Goal: Task Accomplishment & Management: Complete application form

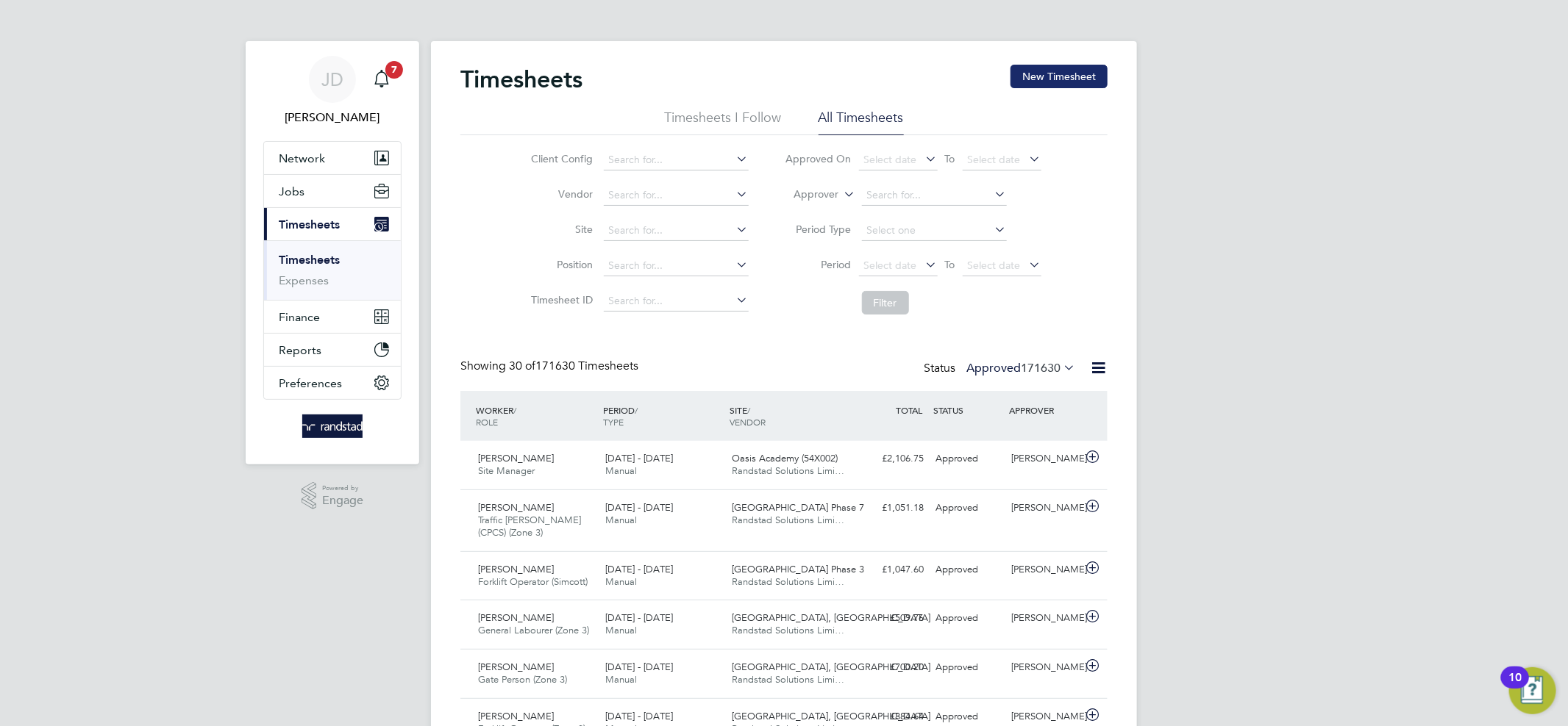
click at [1053, 74] on button "New Timesheet" at bounding box center [1059, 76] width 97 height 24
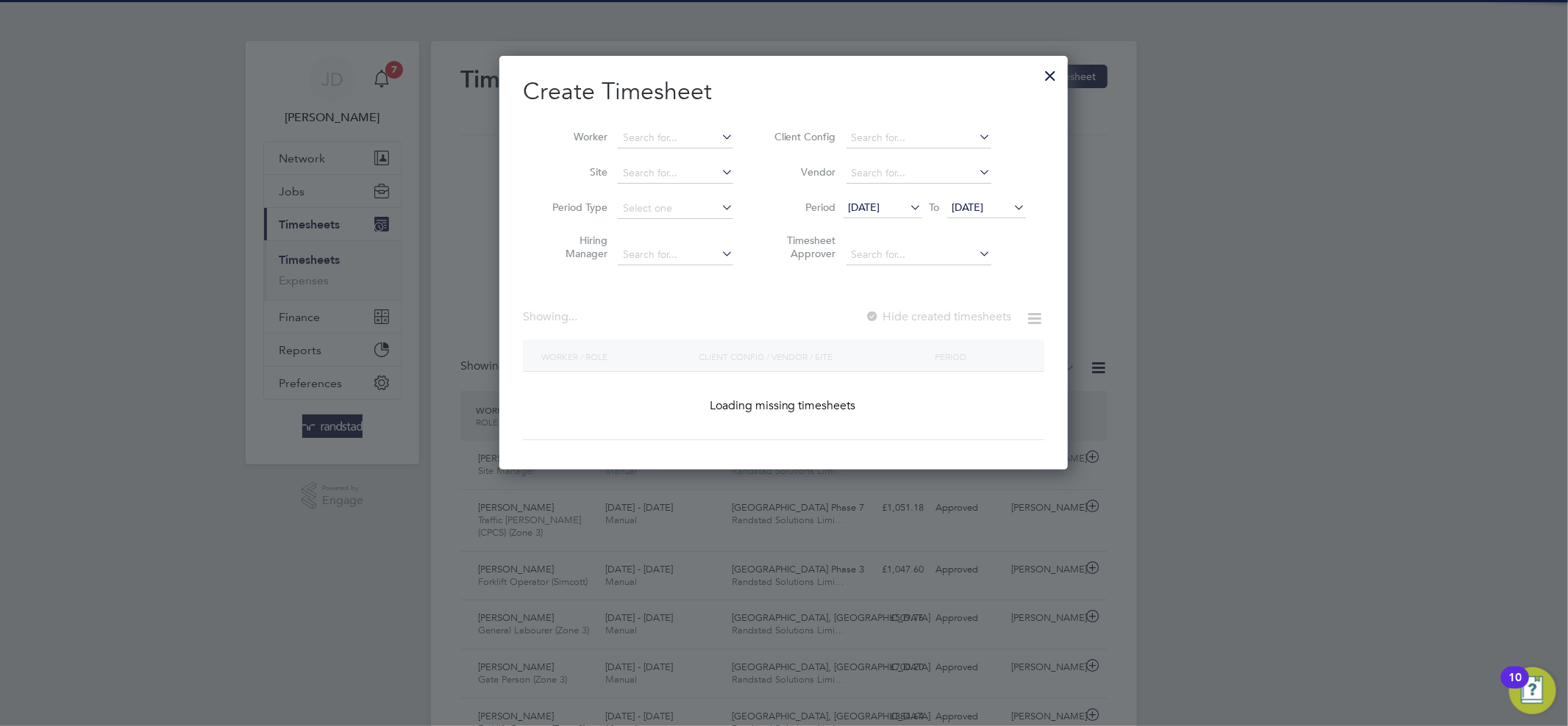
click at [665, 148] on li "Worker" at bounding box center [637, 138] width 228 height 35
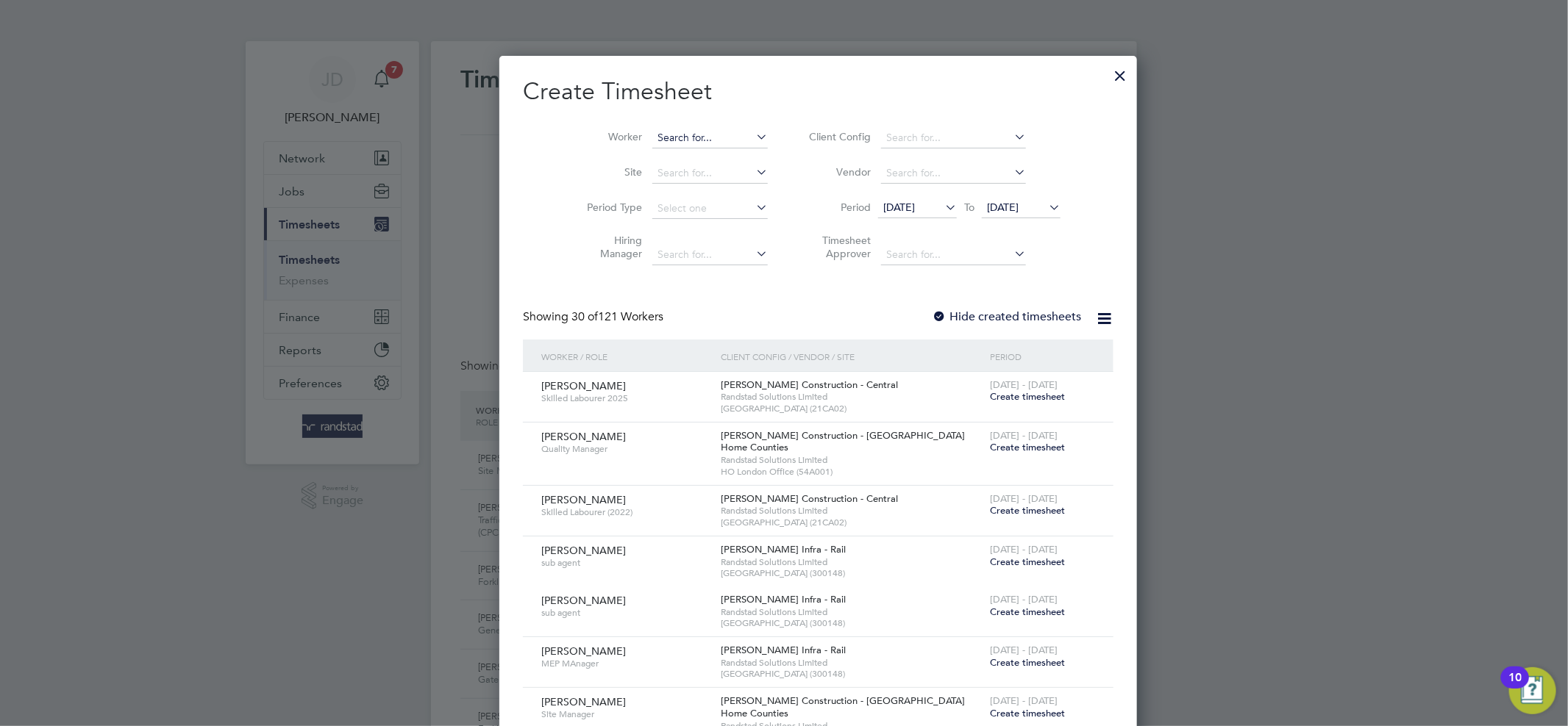
click at [664, 139] on input at bounding box center [709, 139] width 115 height 21
click at [661, 158] on b "White" at bounding box center [674, 157] width 28 height 12
type input "[PERSON_NAME]"
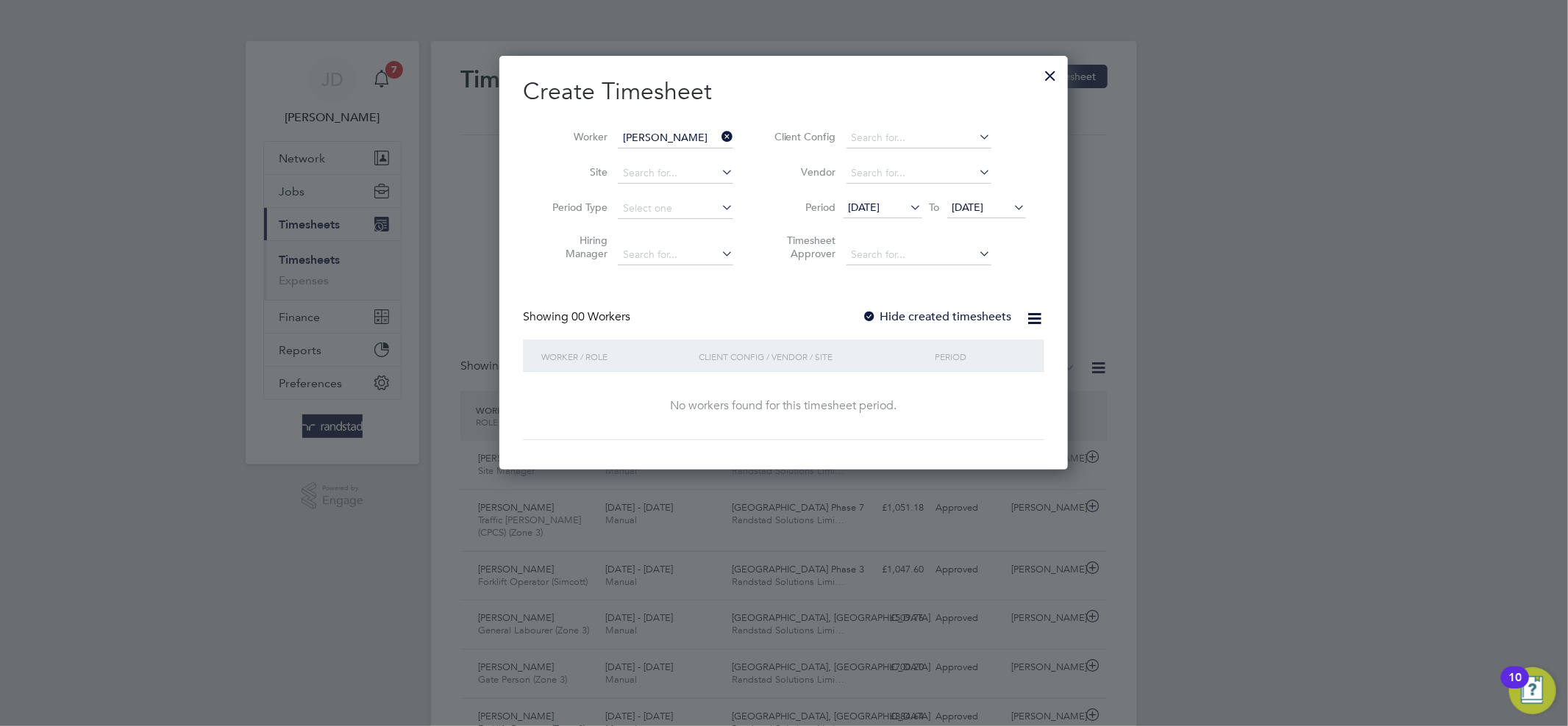
click at [924, 310] on label "Hide created timesheets" at bounding box center [937, 317] width 149 height 15
click at [982, 191] on li "Period [DATE] To [DATE]" at bounding box center [898, 208] width 292 height 35
click at [982, 196] on li "Period [DATE] To [DATE]" at bounding box center [898, 208] width 292 height 35
click at [984, 207] on span "[DATE]" at bounding box center [968, 207] width 32 height 13
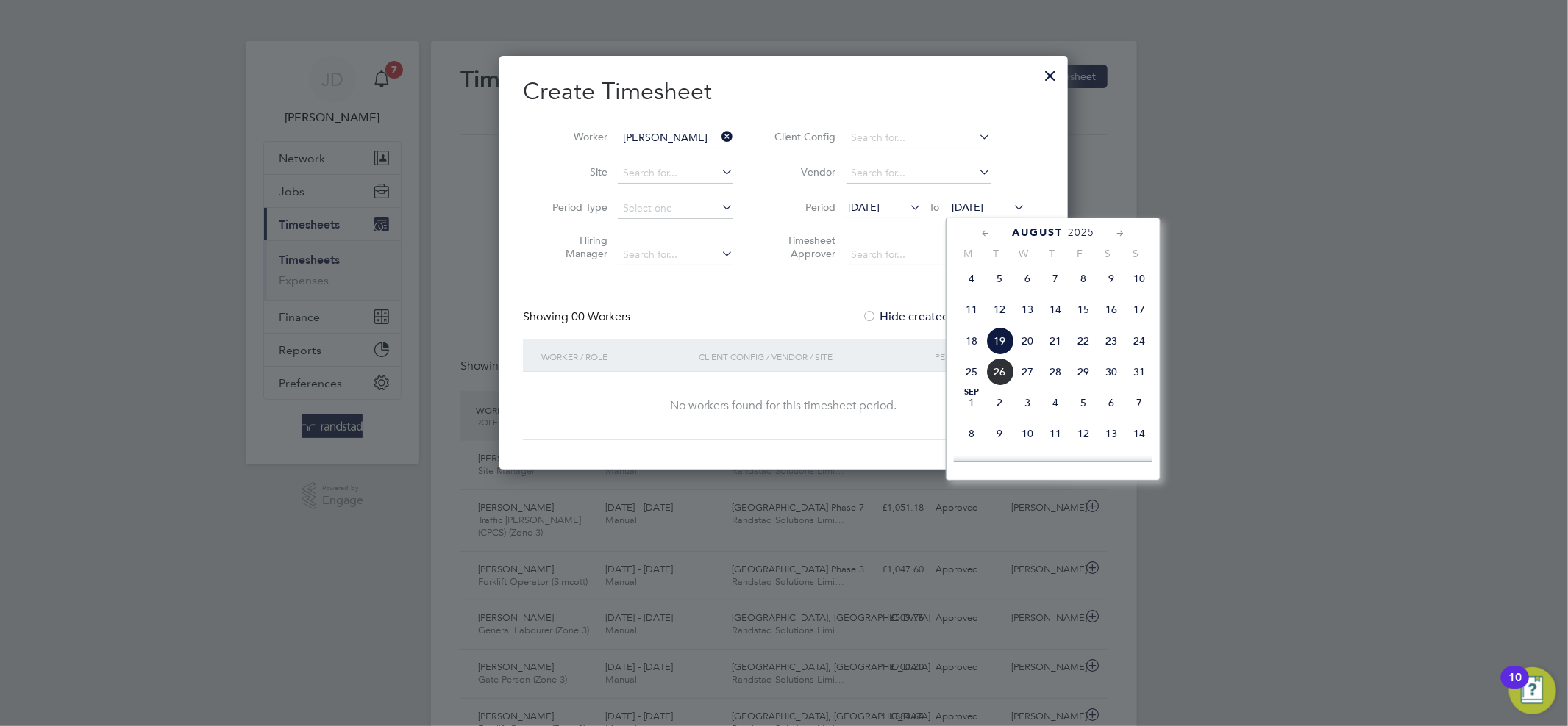
drag, startPoint x: 1141, startPoint y: 376, endPoint x: 1059, endPoint y: 325, distance: 96.6
click at [1141, 375] on span "31" at bounding box center [1139, 372] width 28 height 28
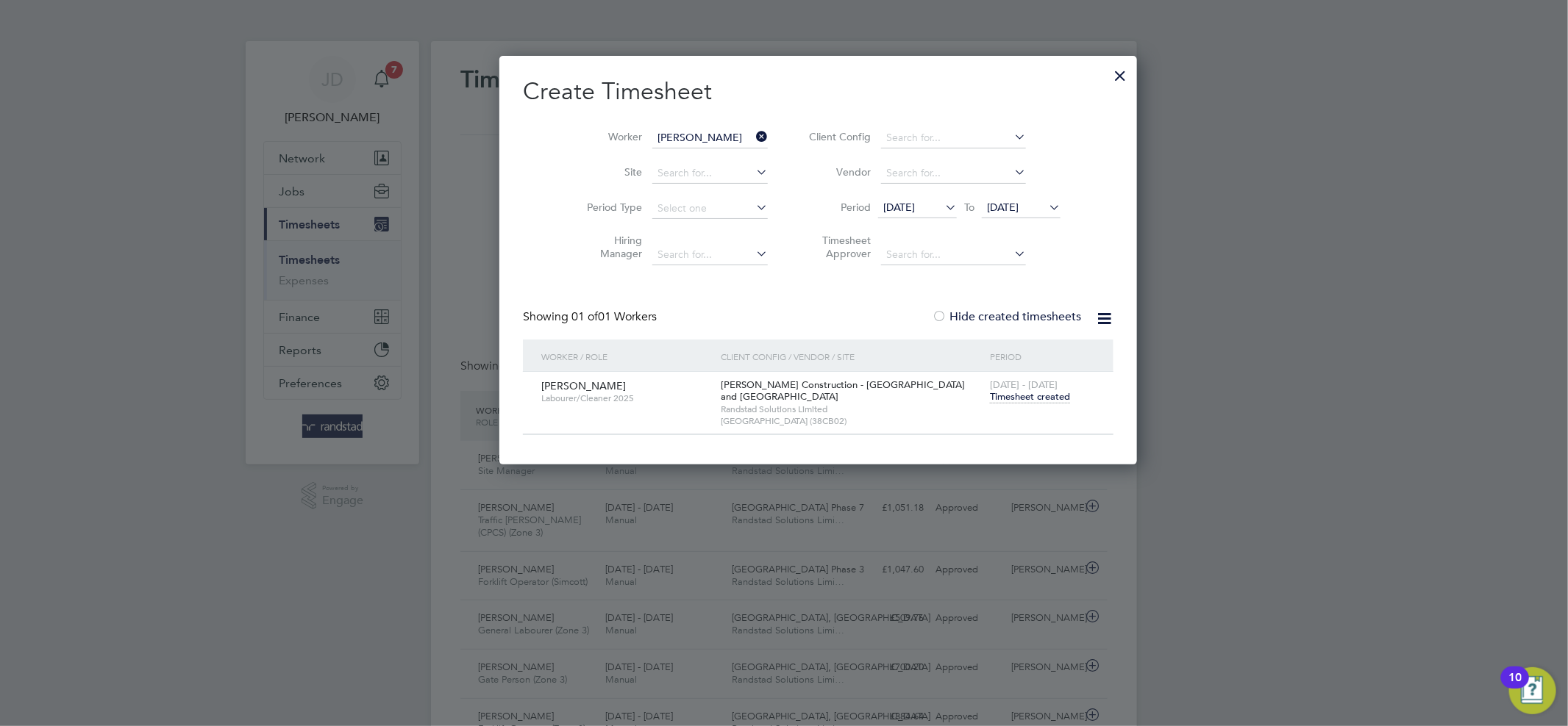
click at [990, 394] on span "Timesheet created" at bounding box center [1029, 397] width 80 height 13
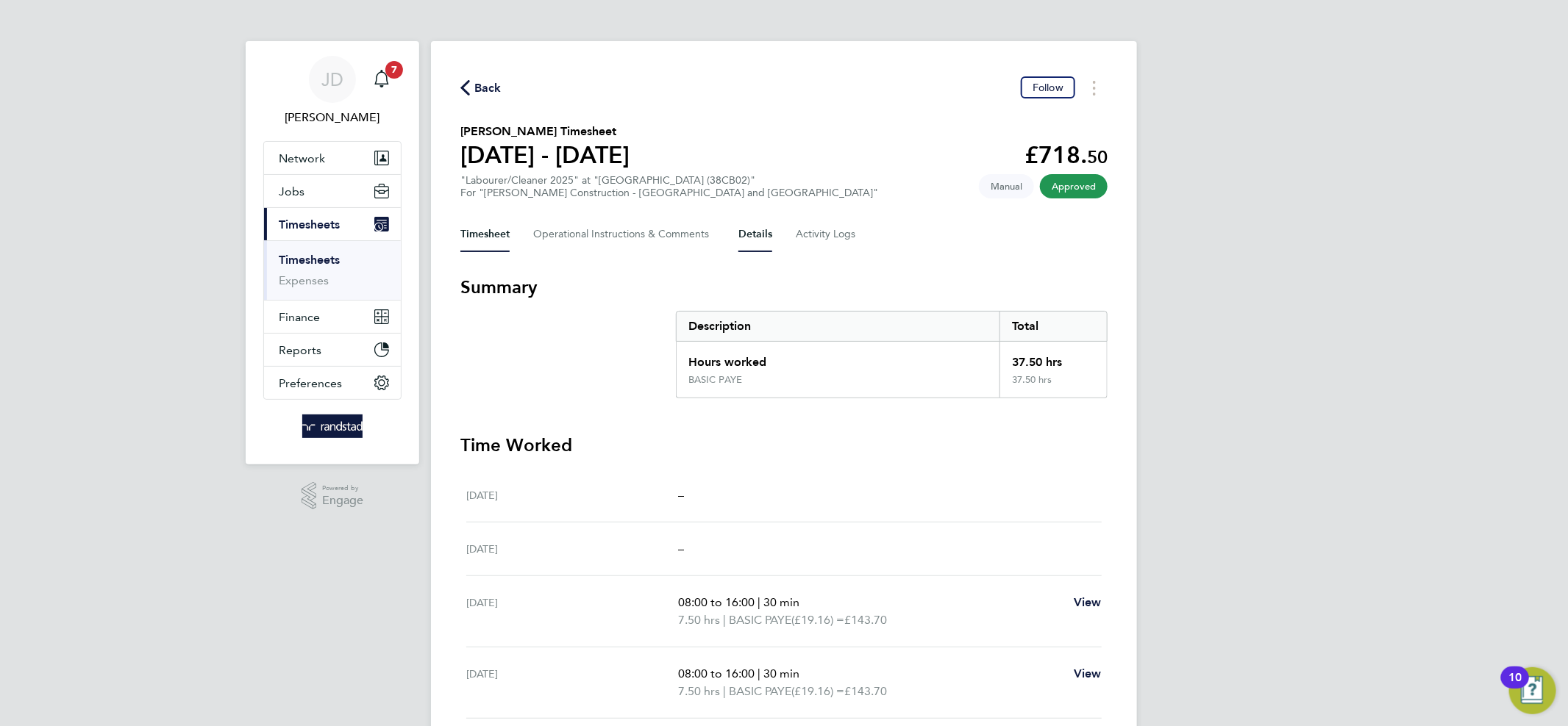
click at [767, 228] on button "Details" at bounding box center [755, 234] width 34 height 35
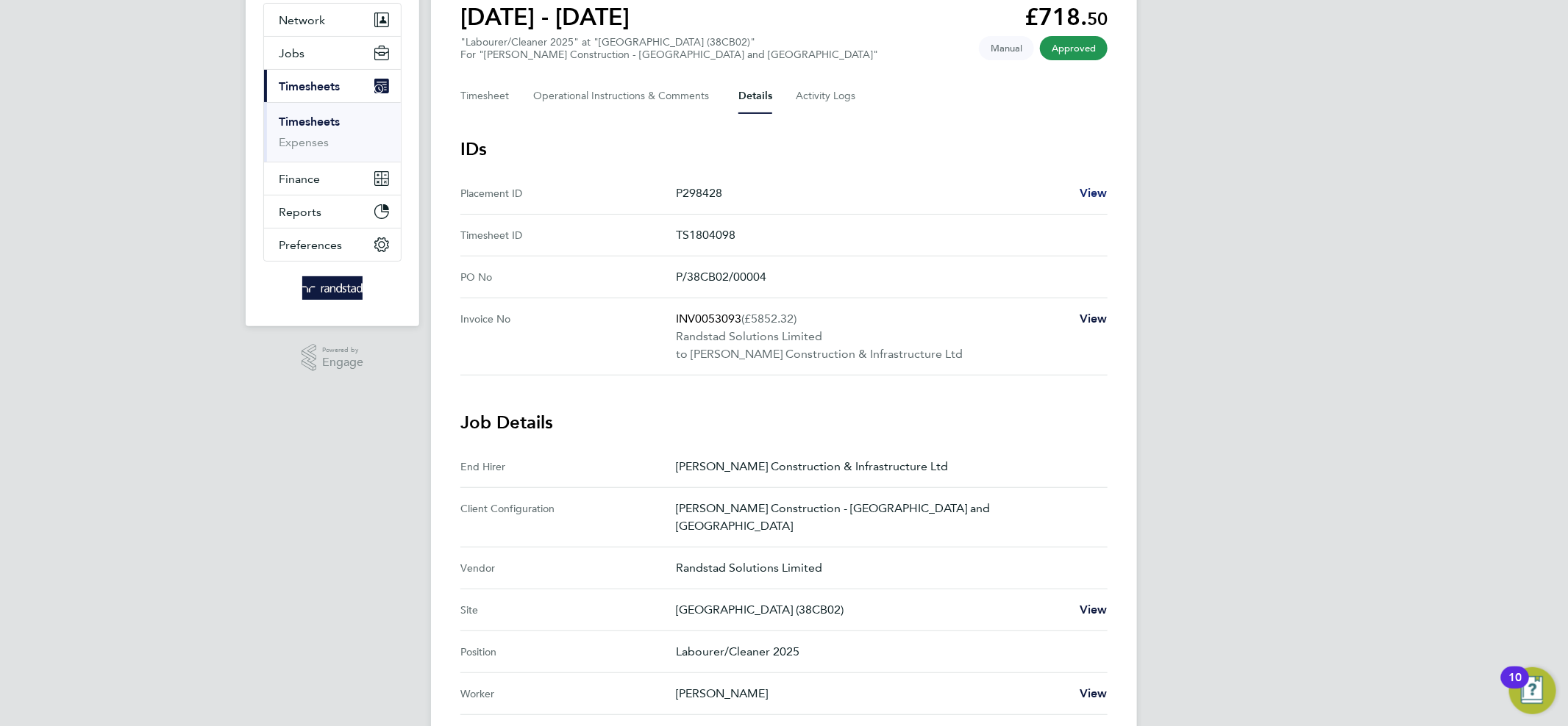
click at [1088, 195] on span "View" at bounding box center [1093, 192] width 28 height 14
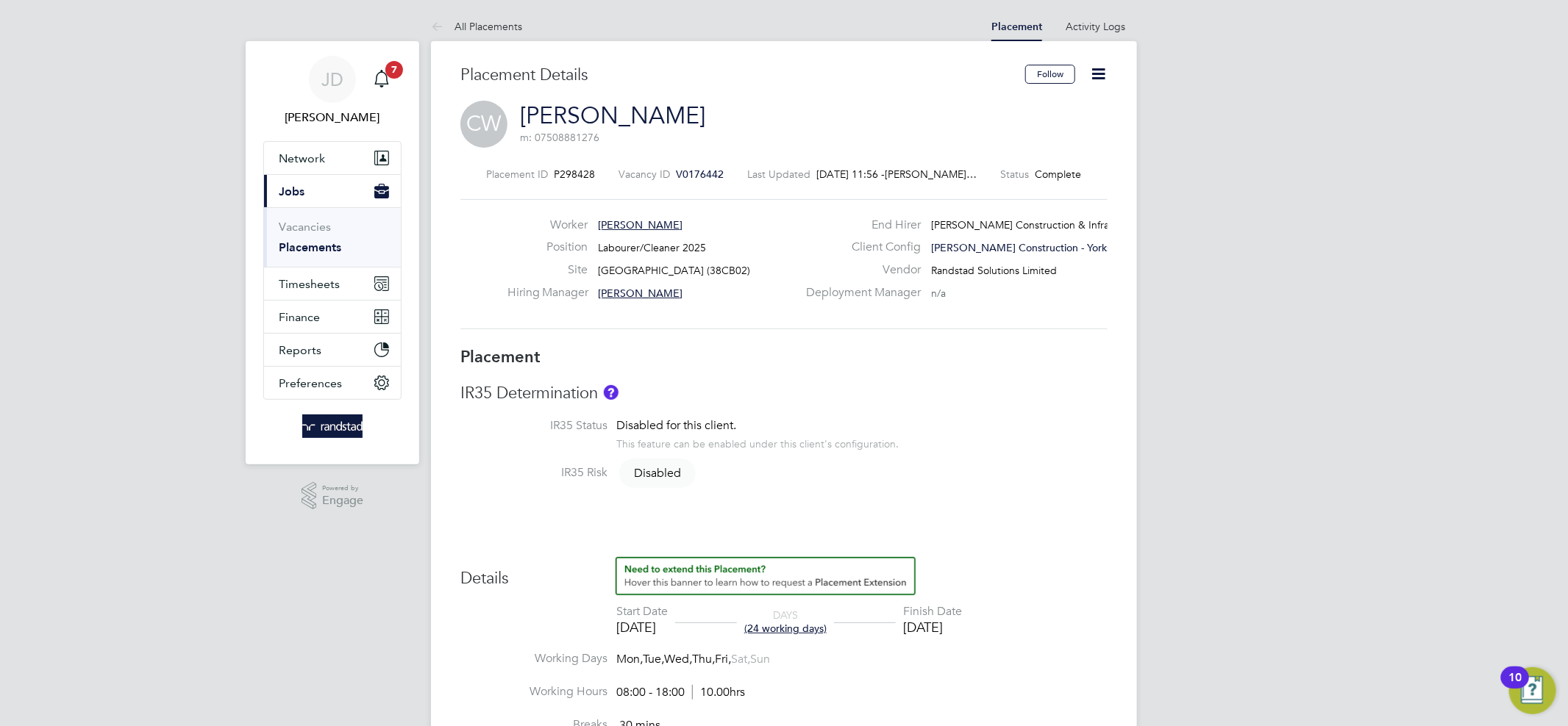
click at [1105, 72] on icon at bounding box center [1097, 74] width 18 height 18
click at [1048, 106] on li "Edit Placement e" at bounding box center [1050, 108] width 108 height 21
type input "[PERSON_NAME]"
type input "15 Jul 2025"
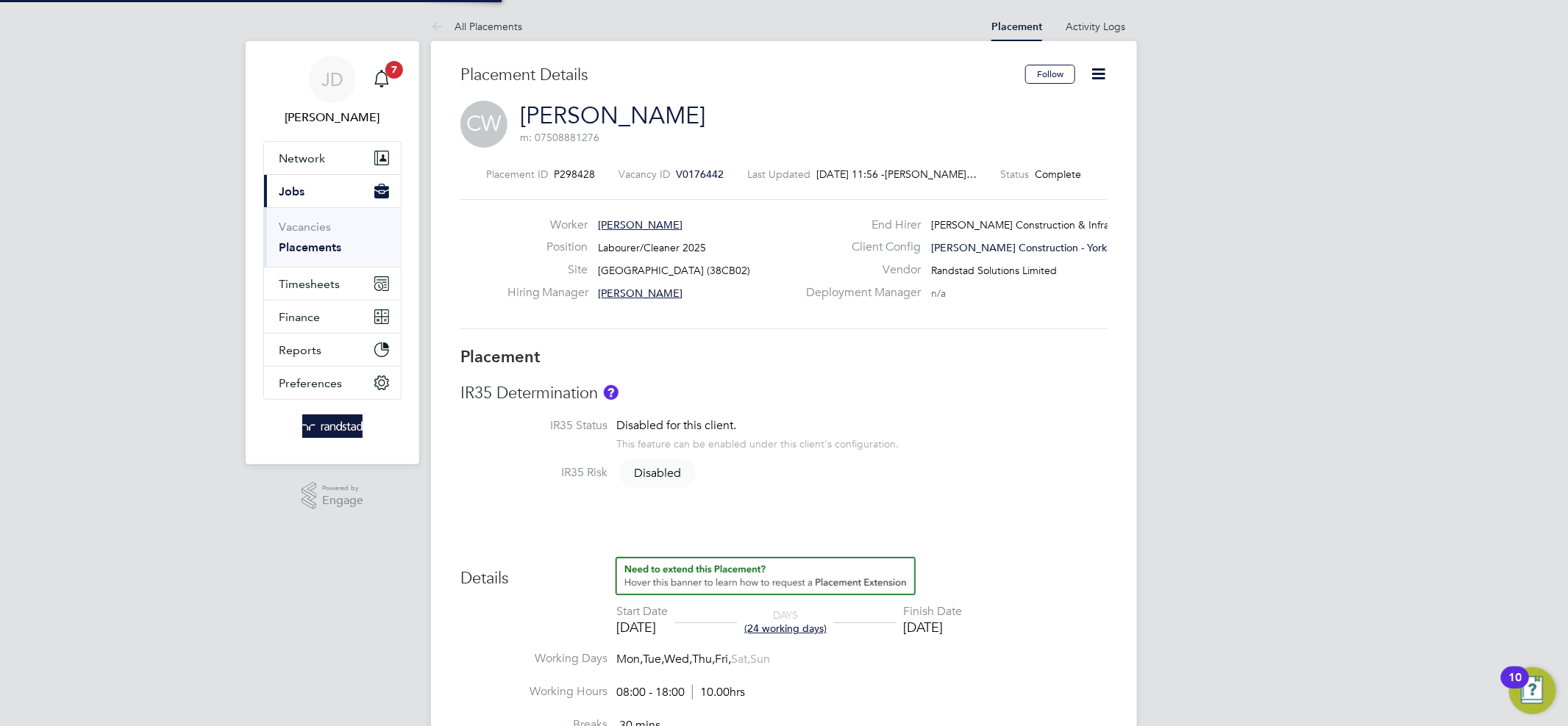
type input "15 Aug 2025"
type input "08:00"
type input "18:00"
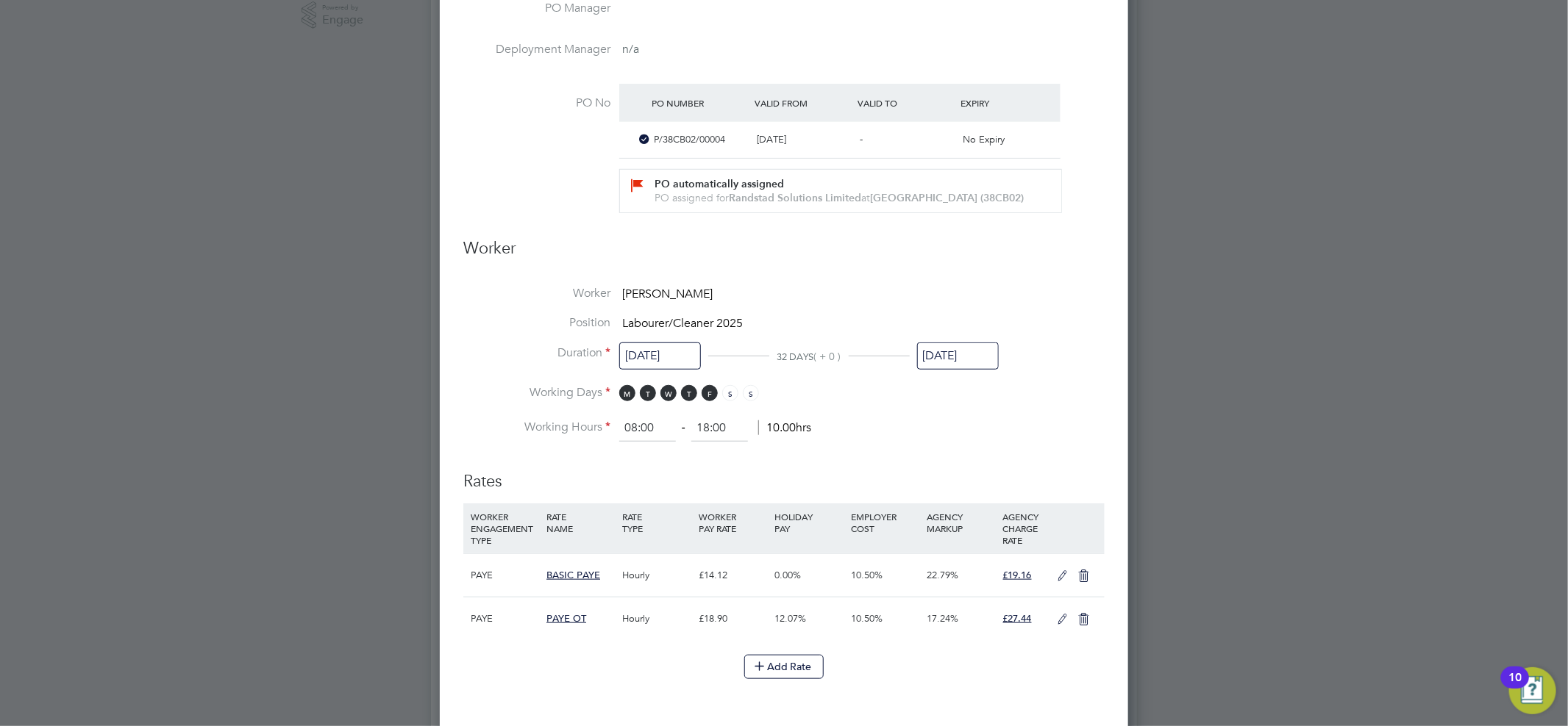
click at [950, 348] on input "15 Aug 2025" at bounding box center [958, 355] width 82 height 27
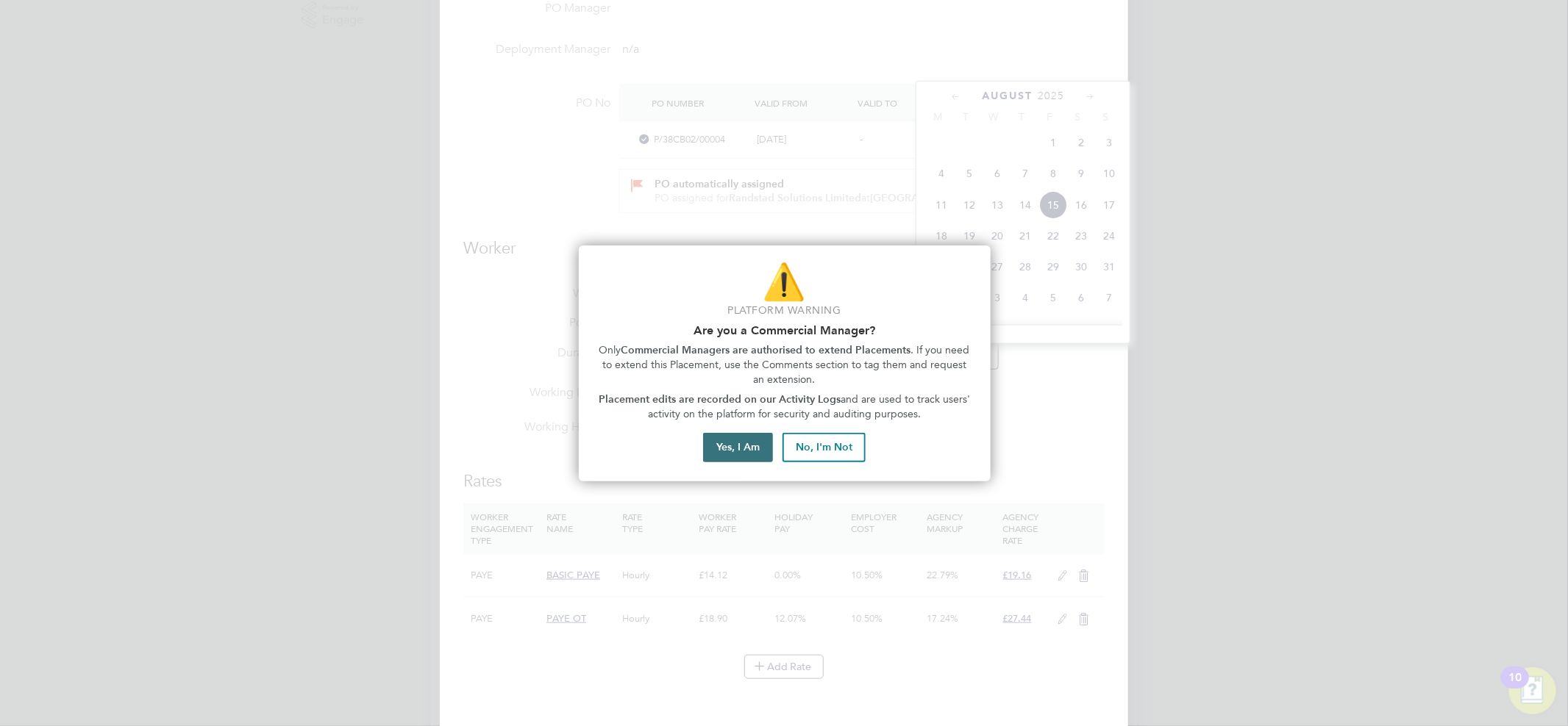
click at [735, 446] on button "Yes, I Am" at bounding box center [738, 447] width 70 height 29
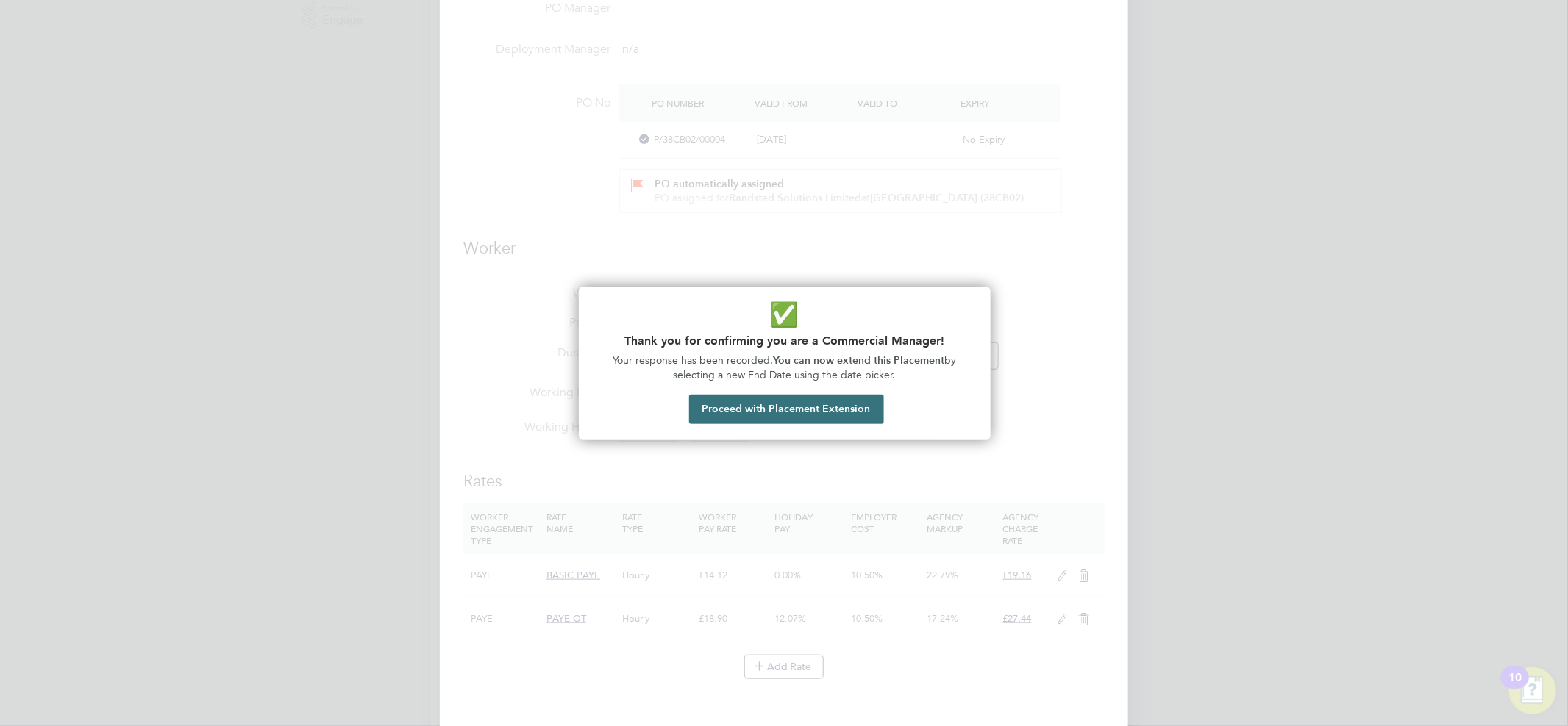
click at [781, 398] on button "Proceed with Placement Extension" at bounding box center [786, 409] width 195 height 29
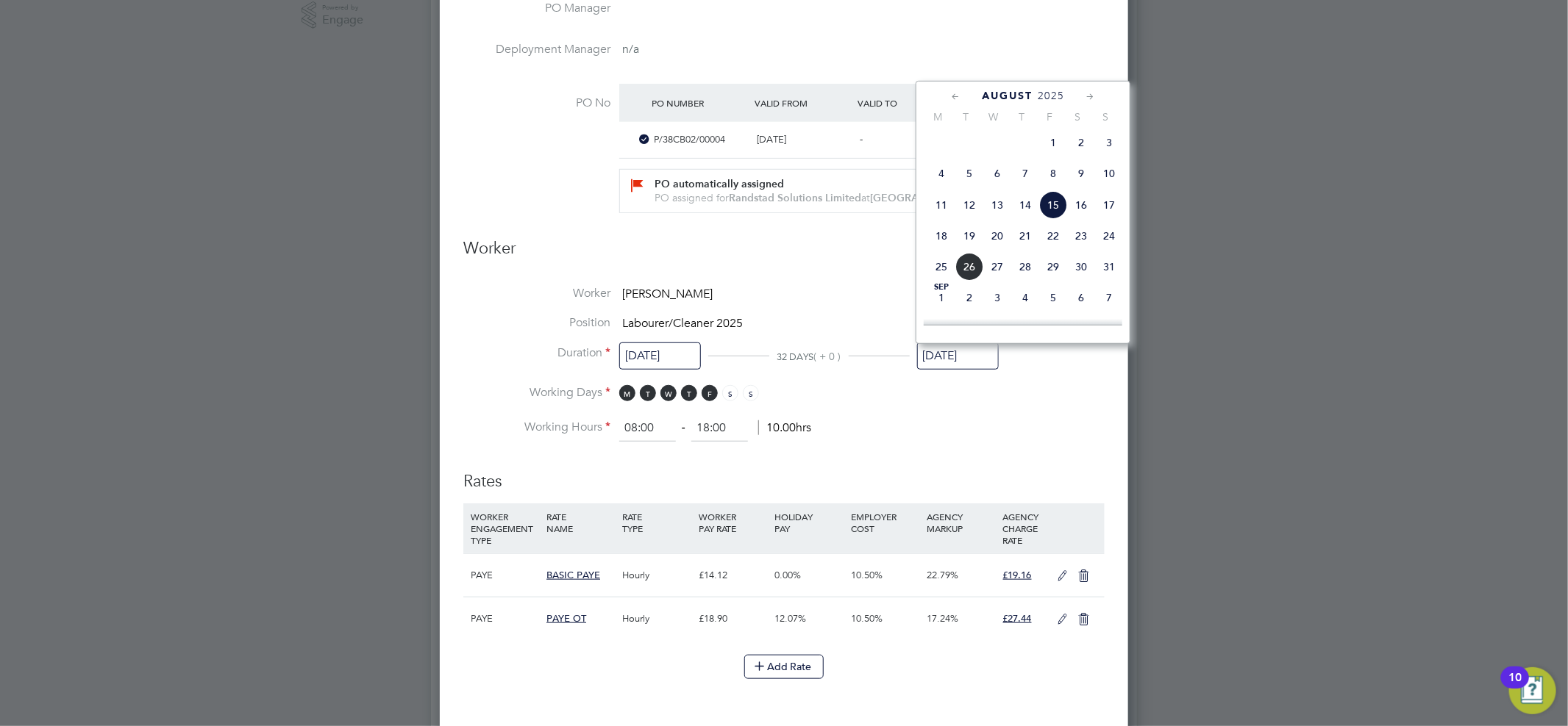
click at [1106, 276] on span "31" at bounding box center [1109, 267] width 28 height 28
type input "[DATE]"
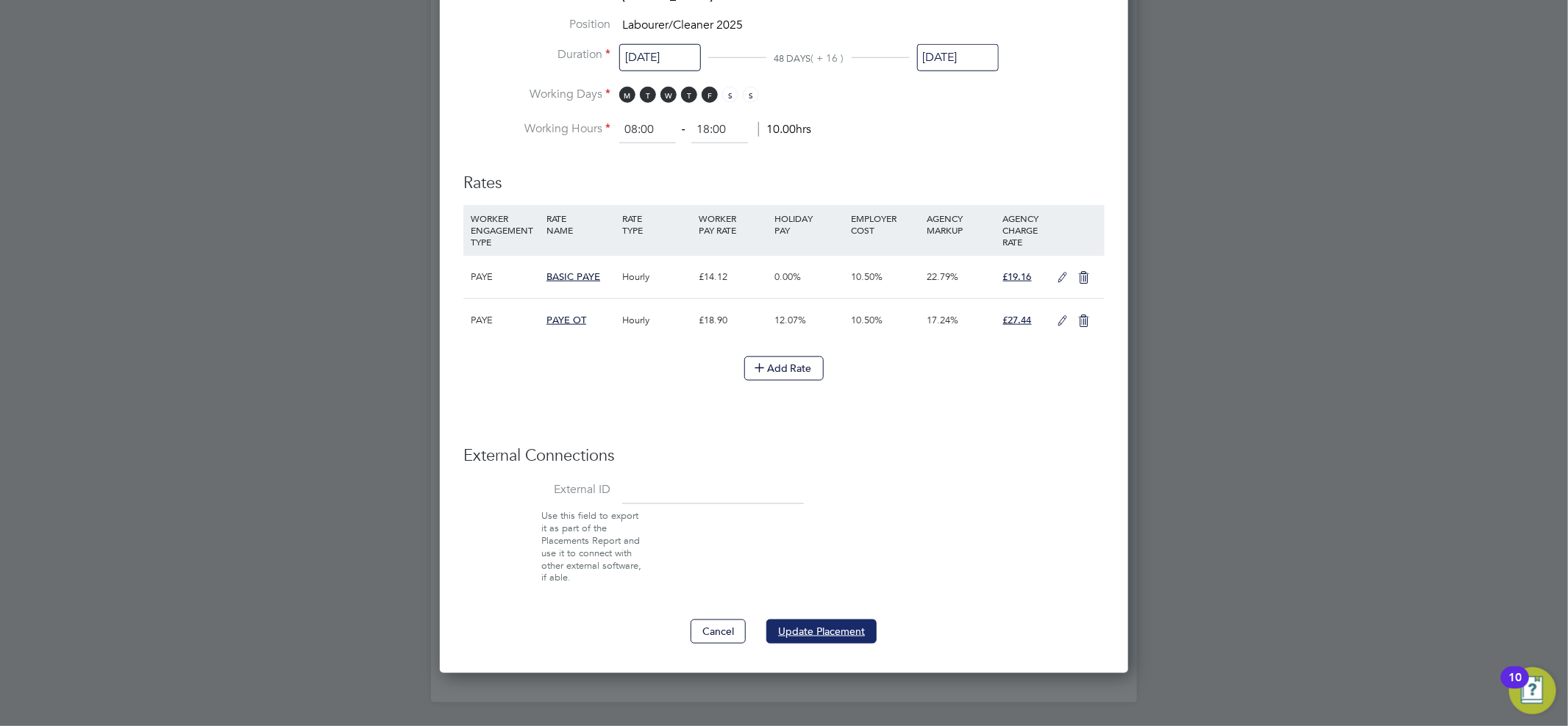
click at [822, 633] on button "Update Placement" at bounding box center [821, 631] width 110 height 24
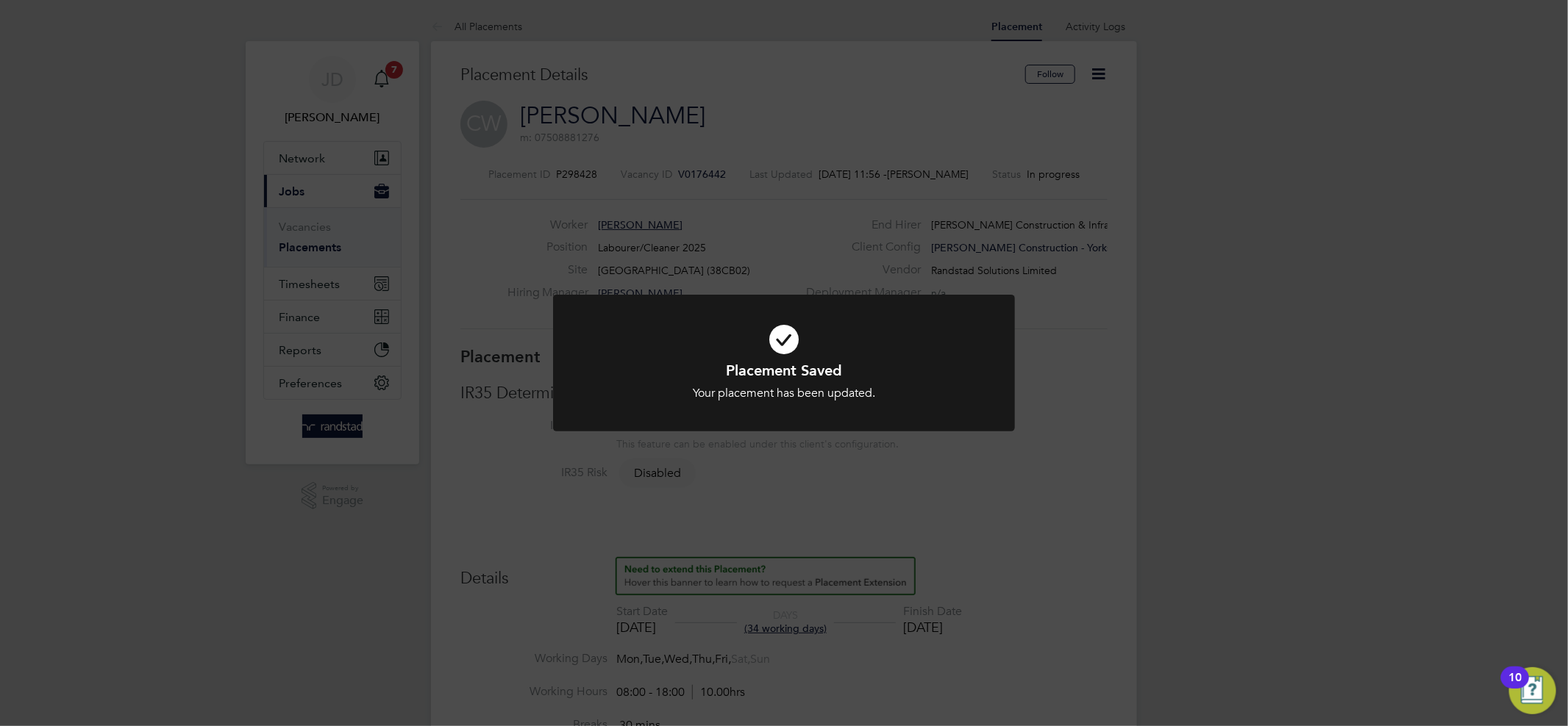
click at [650, 240] on div "Placement Saved Your placement has been updated. Cancel Okay" at bounding box center [784, 363] width 1568 height 726
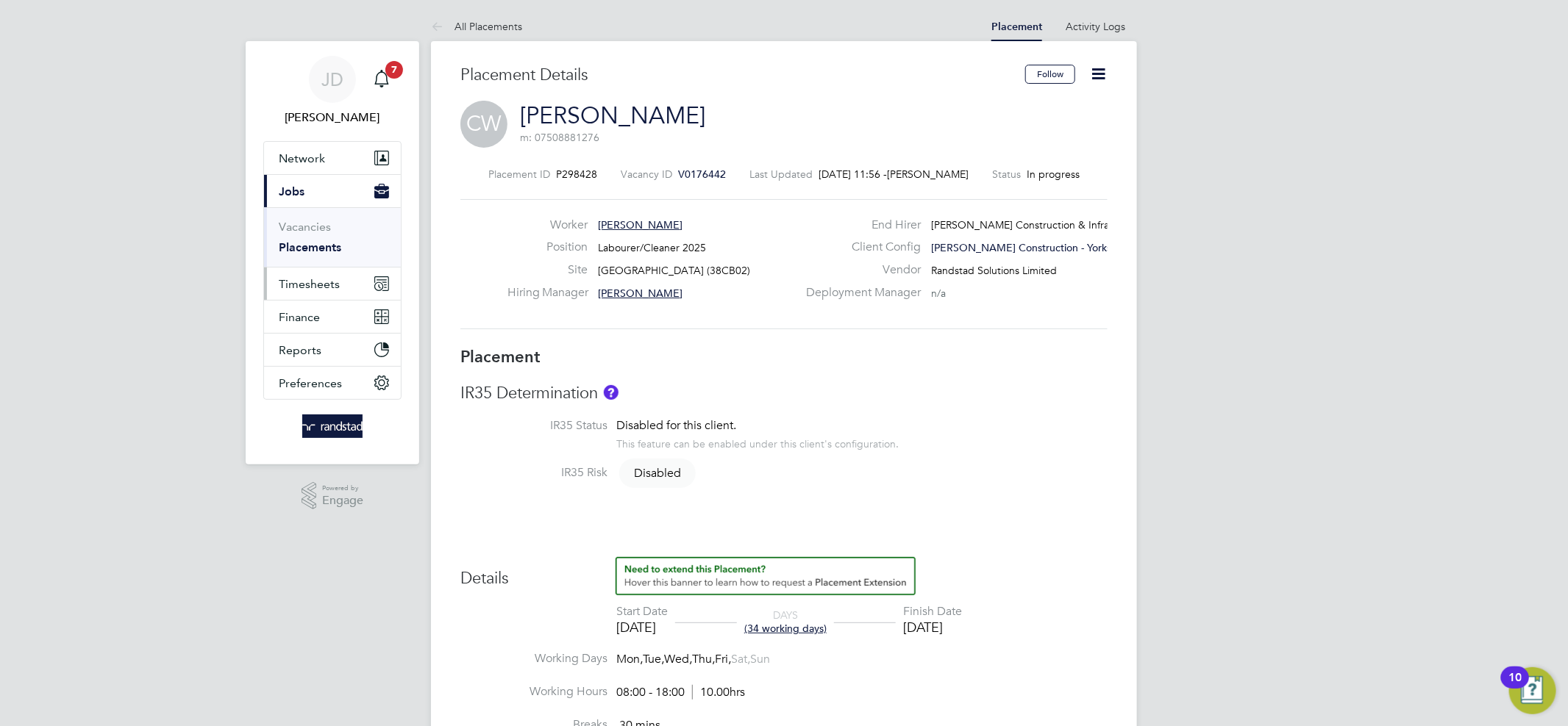
click at [294, 280] on span "Timesheets" at bounding box center [309, 284] width 61 height 14
click at [304, 258] on link "Timesheets" at bounding box center [309, 259] width 61 height 14
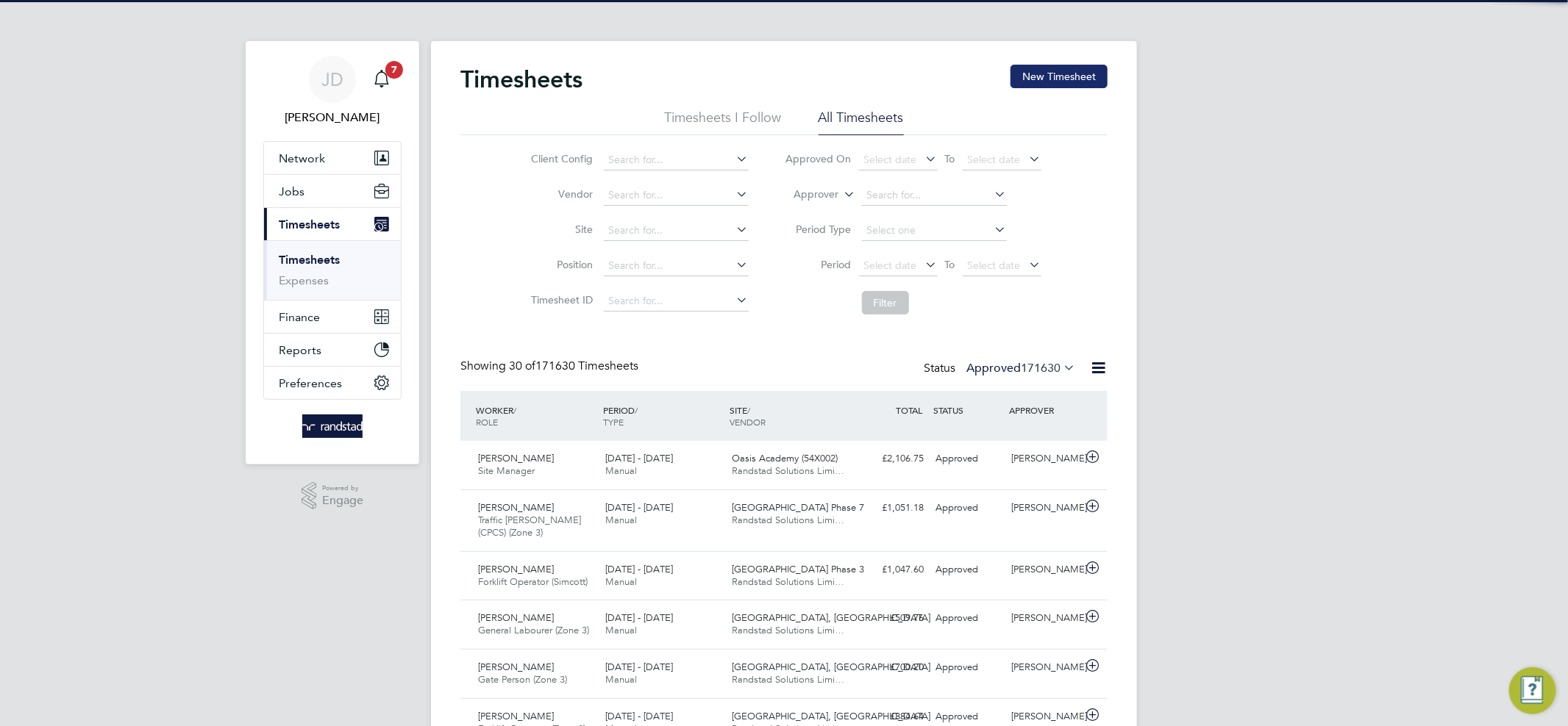
click at [1062, 78] on button "New Timesheet" at bounding box center [1059, 76] width 97 height 24
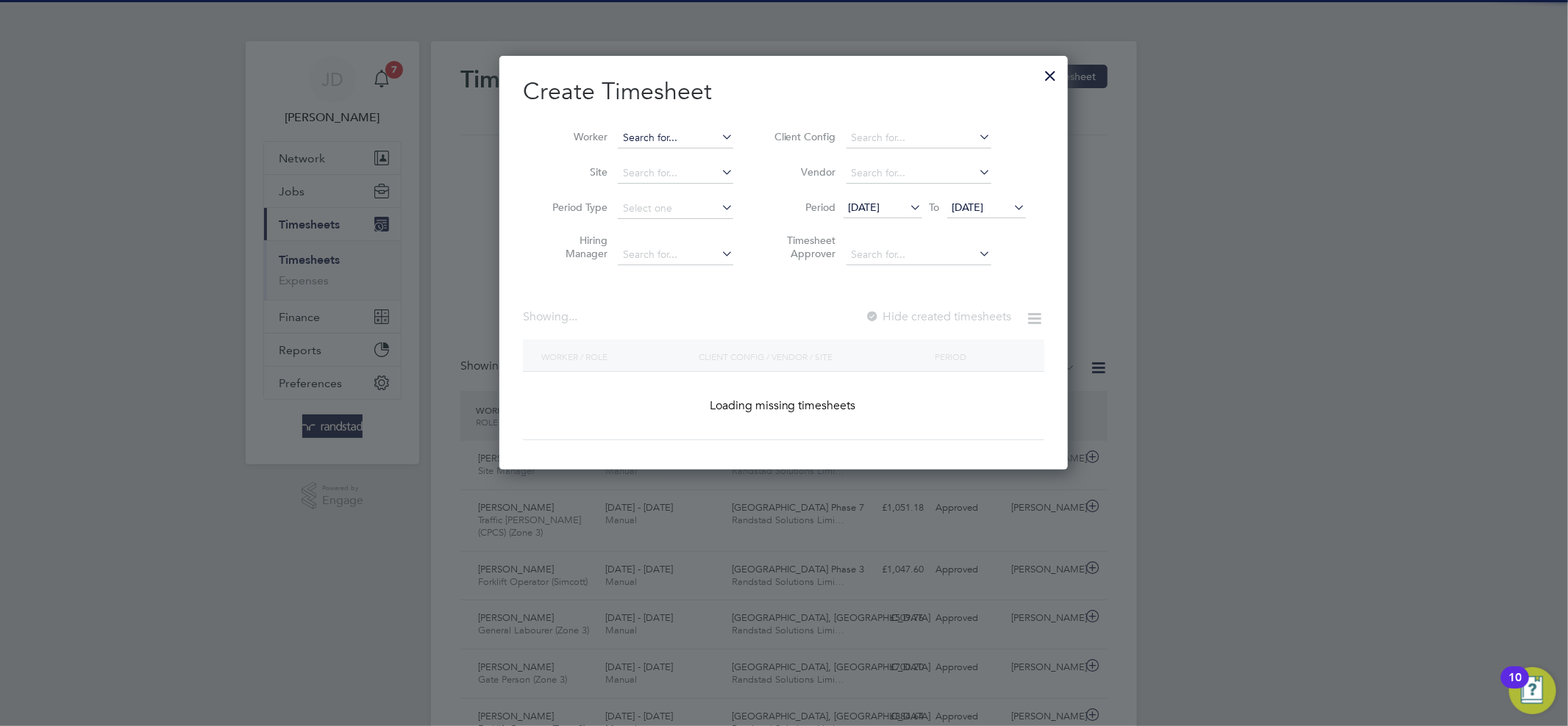
click at [661, 137] on input at bounding box center [676, 139] width 115 height 21
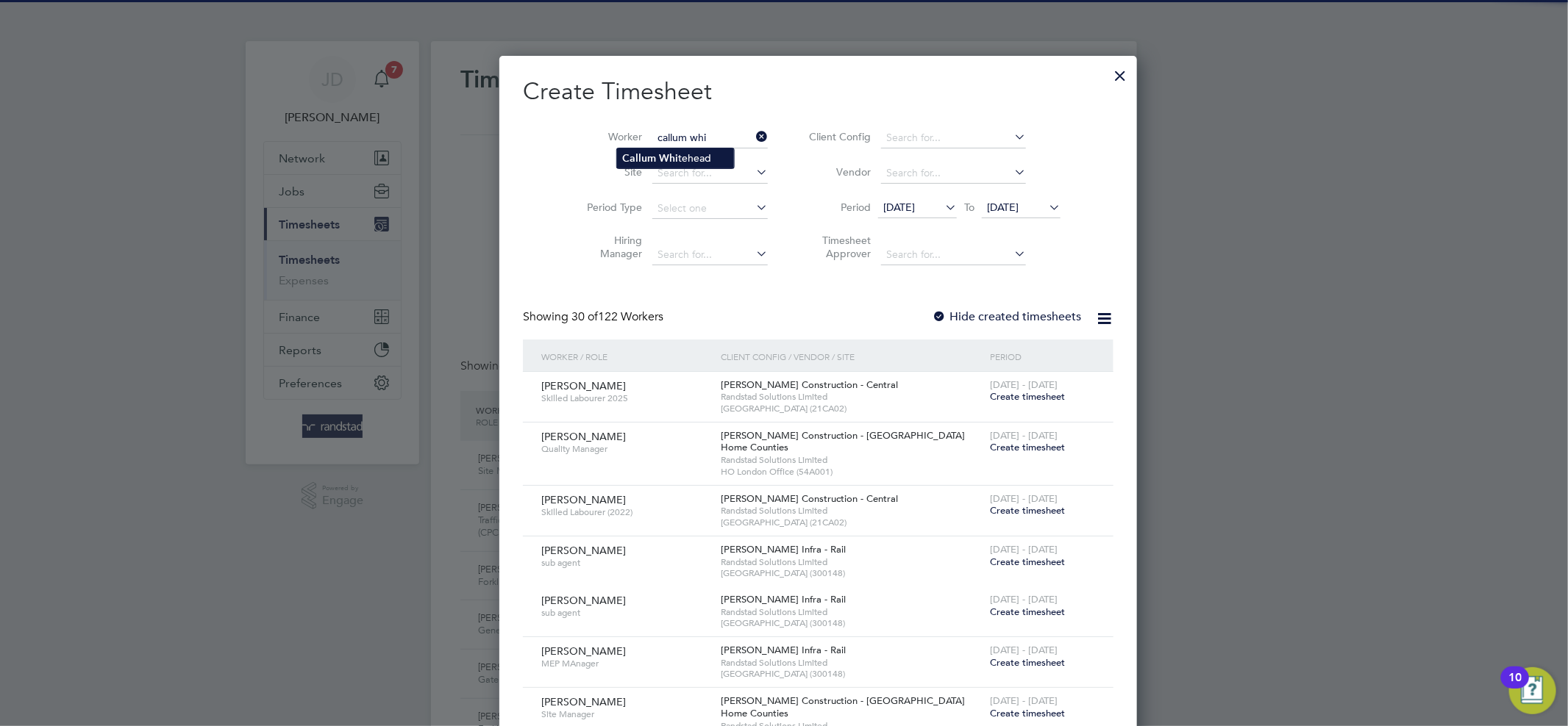
click at [676, 152] on b "Whi" at bounding box center [669, 157] width 19 height 12
type input "[PERSON_NAME]"
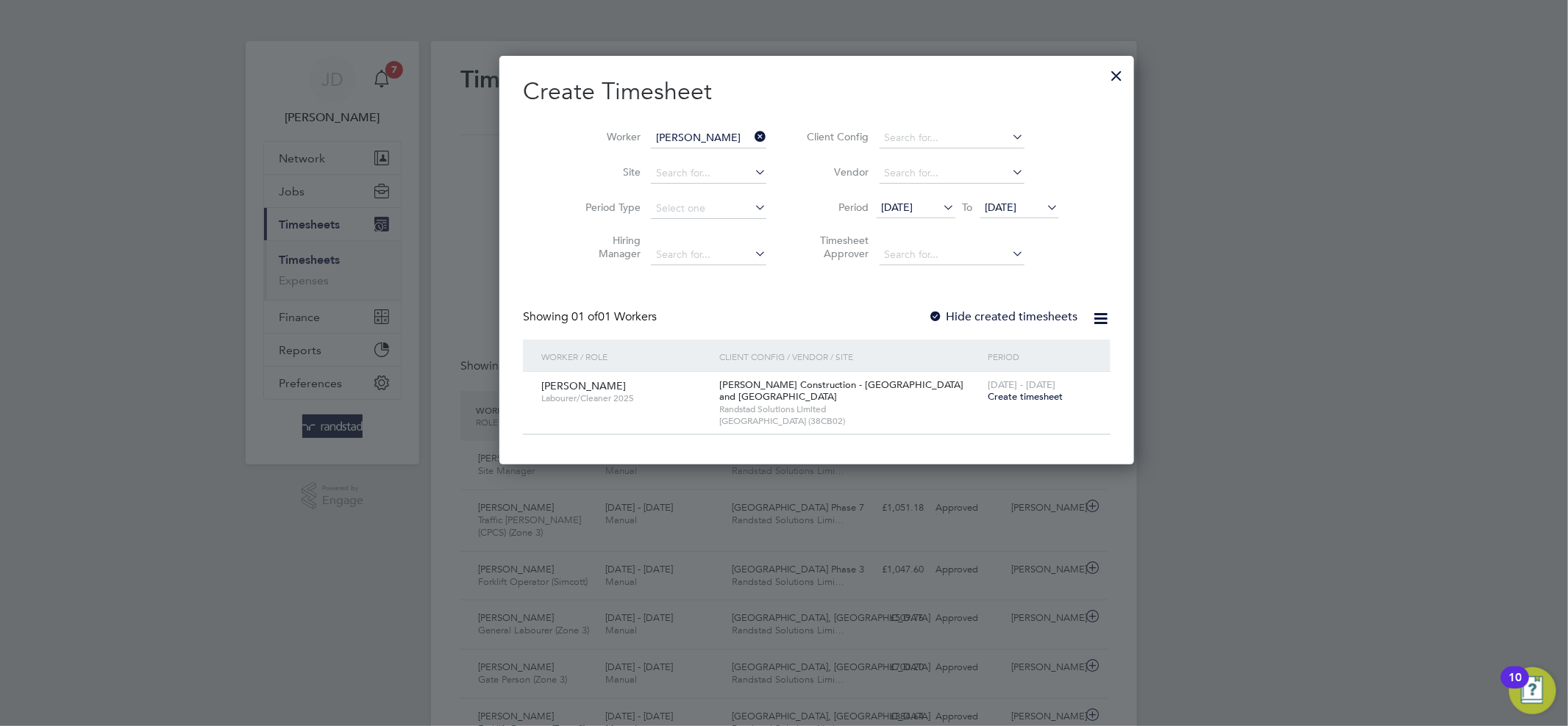
click at [988, 399] on span "Create timesheet" at bounding box center [1025, 396] width 75 height 12
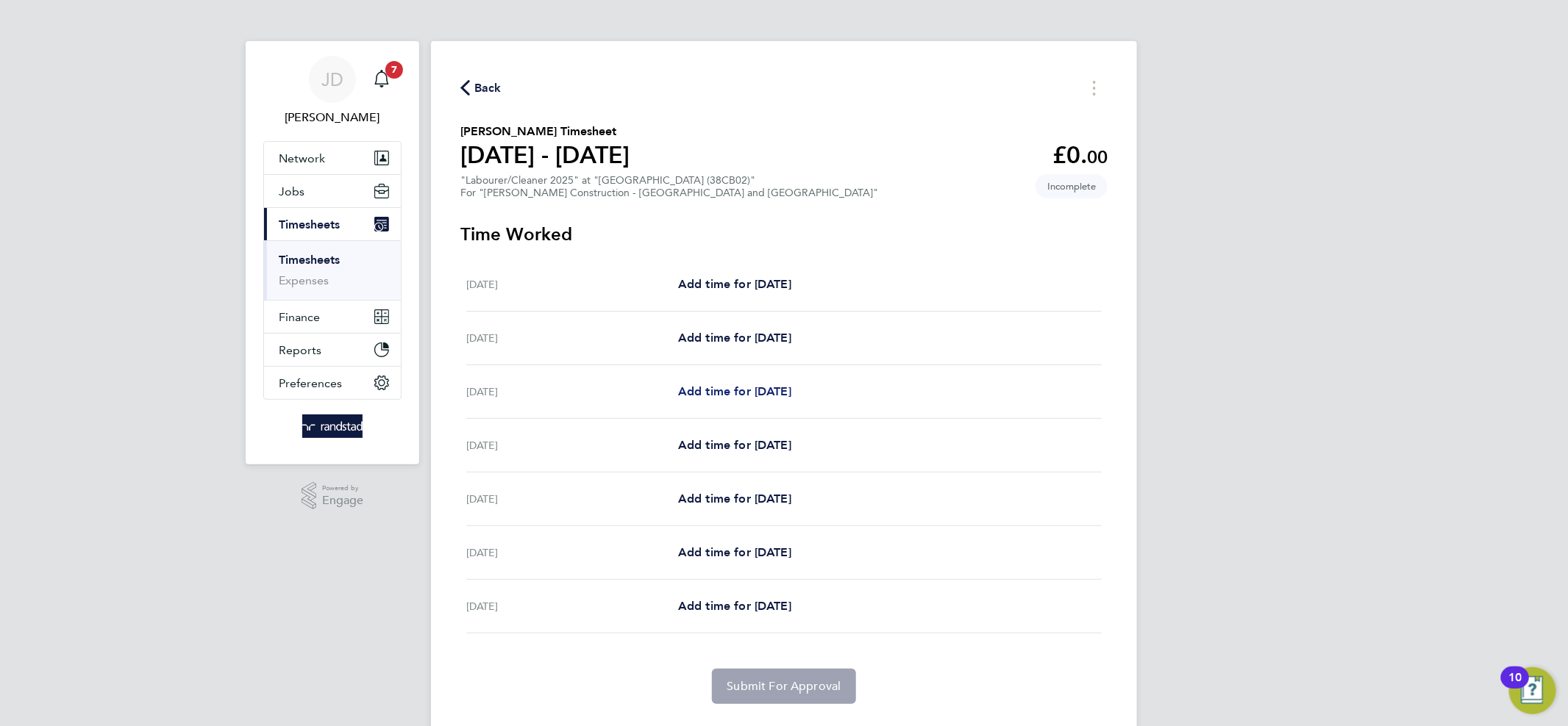
click at [727, 391] on span "Add time for Mon 18 Aug" at bounding box center [735, 391] width 113 height 14
select select "30"
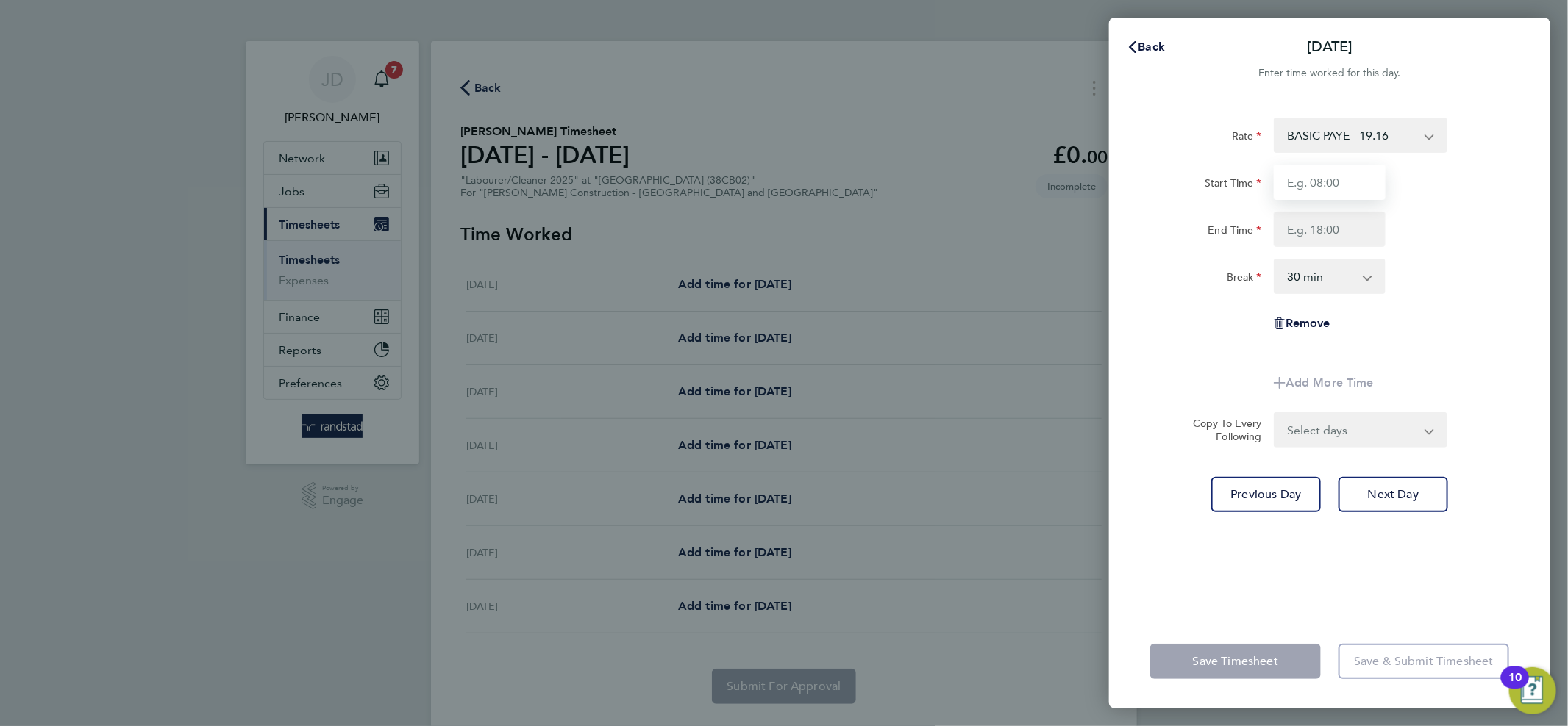
click at [1298, 180] on input "Start Time" at bounding box center [1329, 182] width 111 height 35
type input "08:00"
type input "16:00"
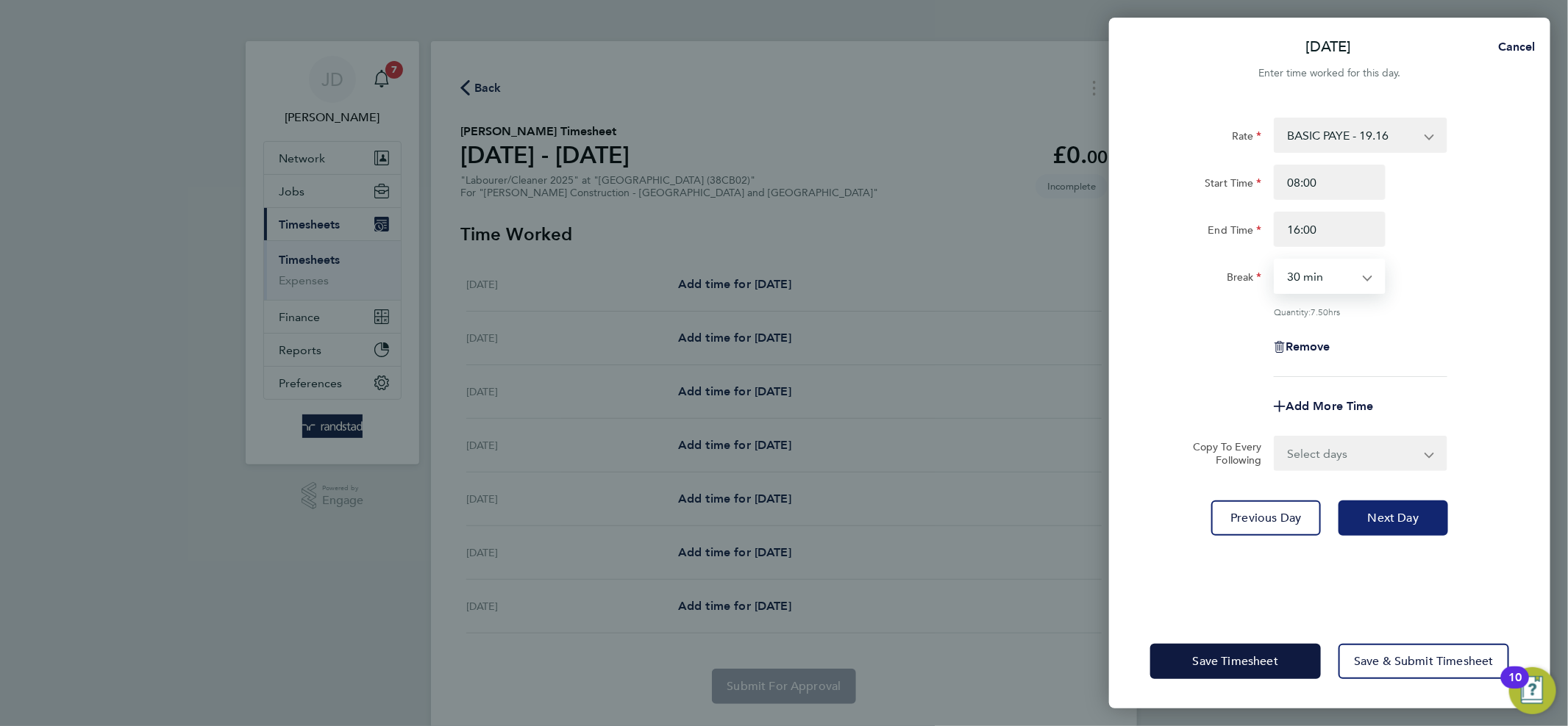
click at [1386, 514] on span "Next Day" at bounding box center [1393, 519] width 51 height 15
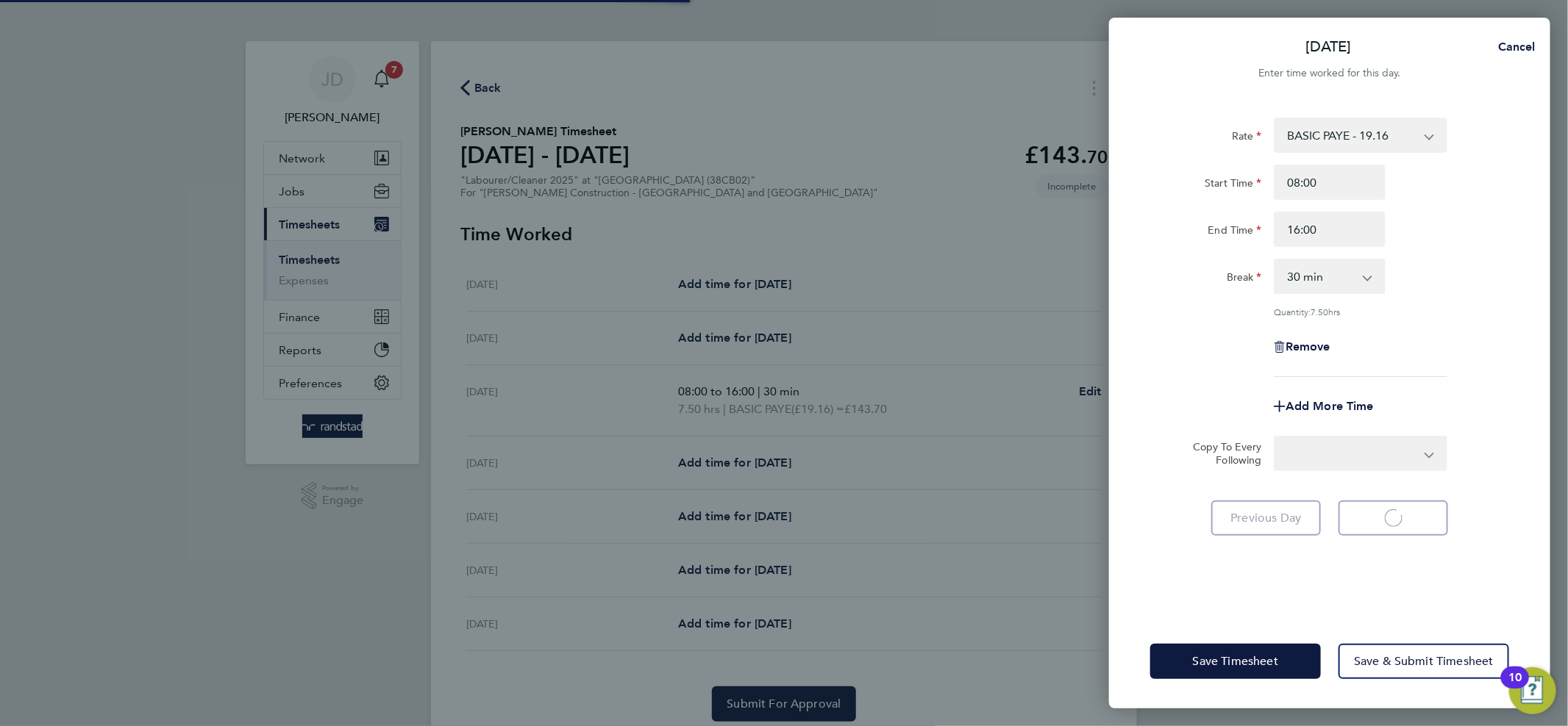
select select "30"
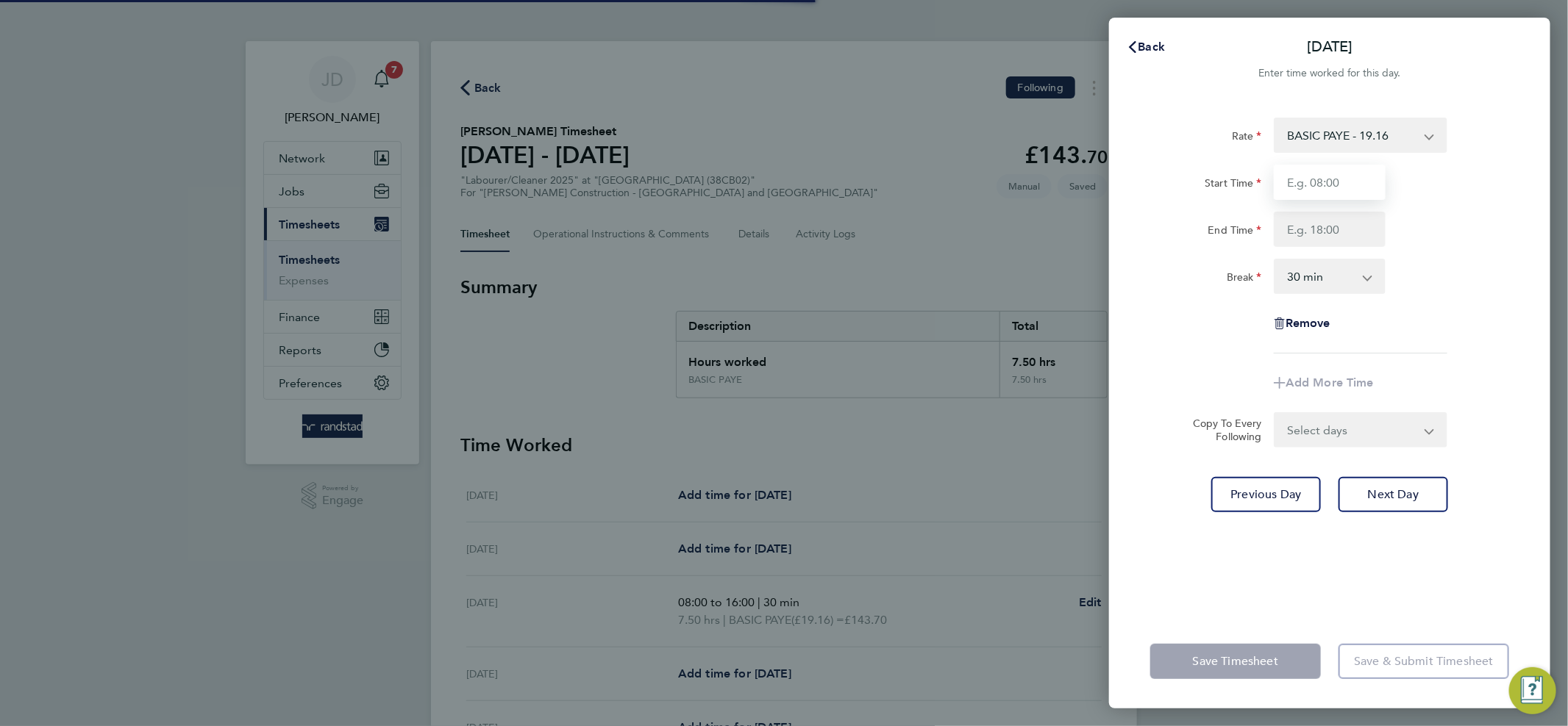
click at [1338, 182] on input "Start Time" at bounding box center [1329, 182] width 111 height 35
type input "8"
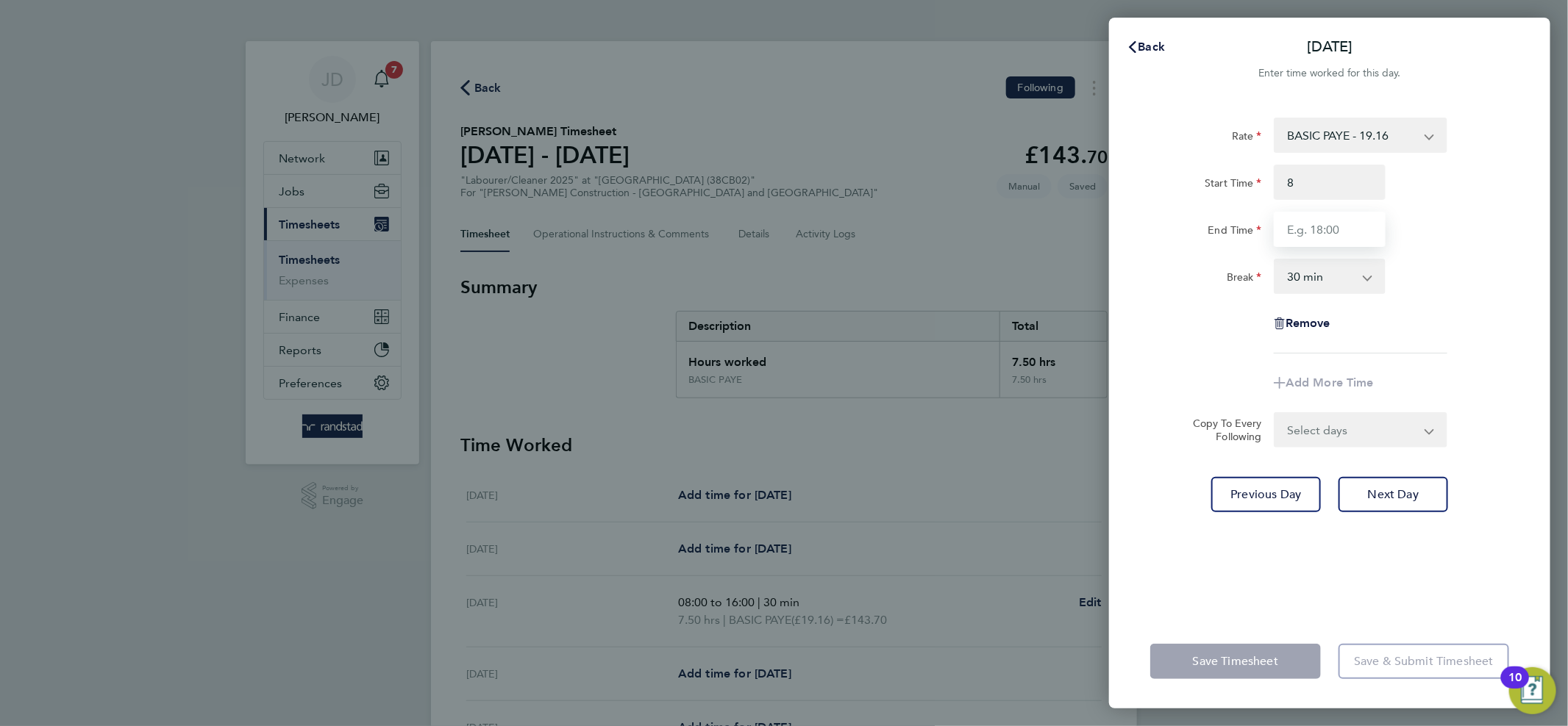
type input "08:00"
type input "16:00"
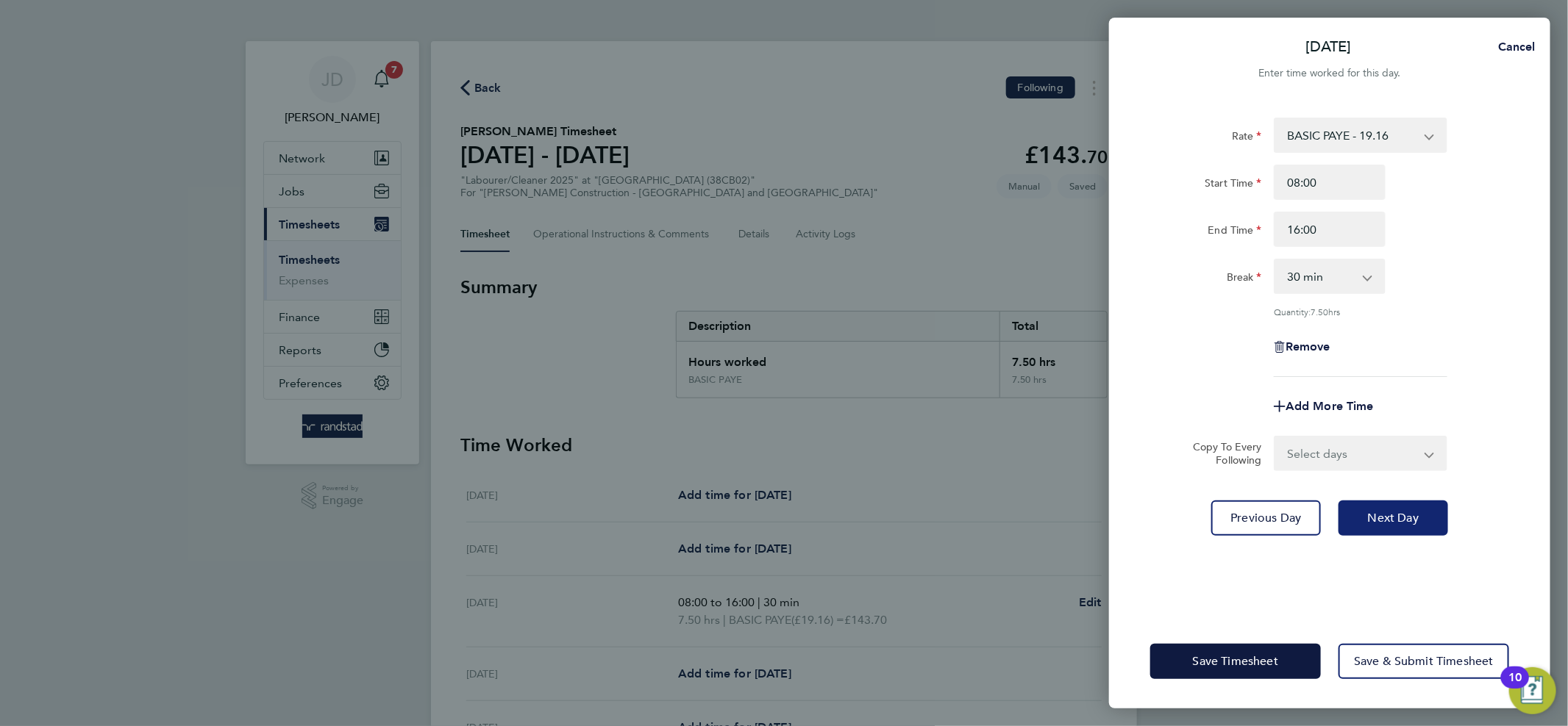
click at [1381, 518] on span "Next Day" at bounding box center [1393, 519] width 51 height 15
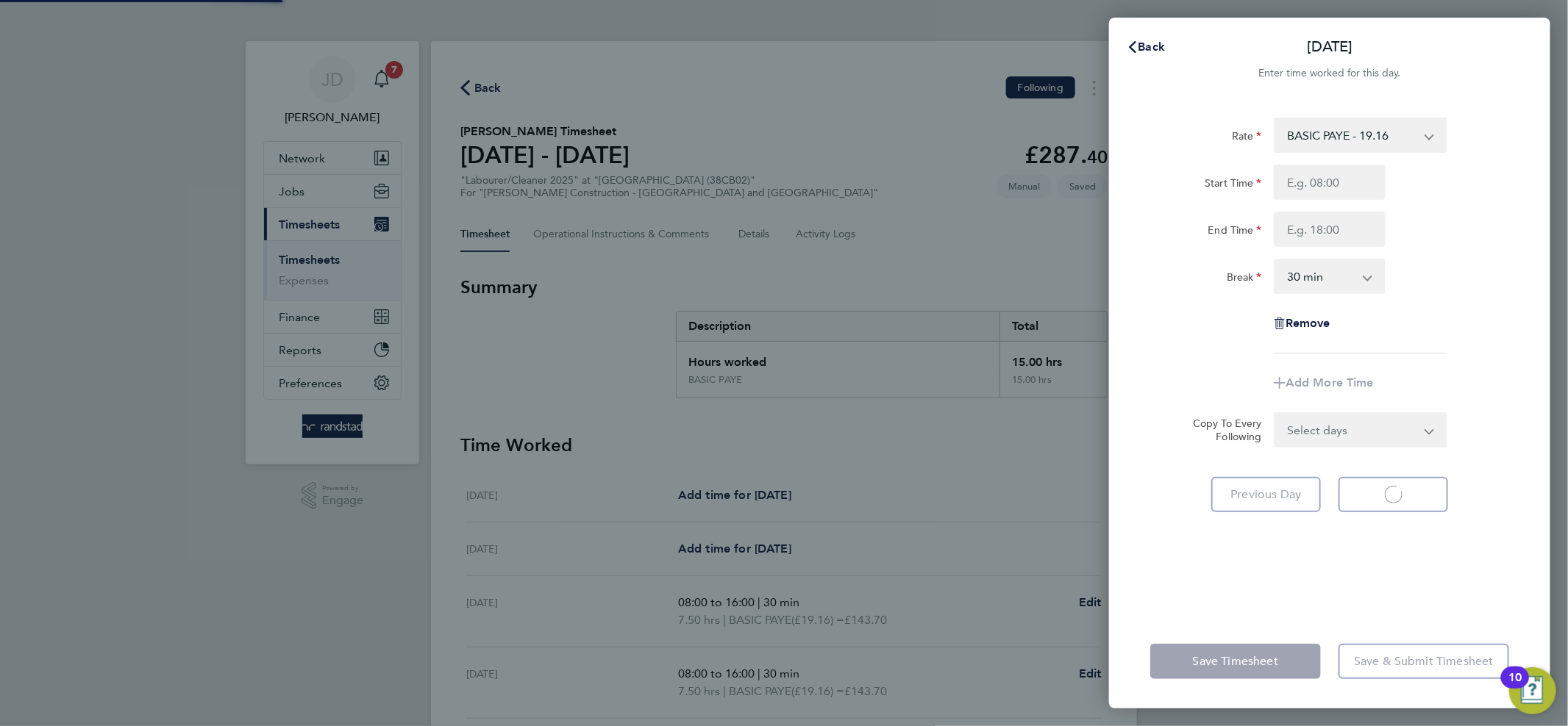
select select "30"
click at [1338, 179] on input "Start Time" at bounding box center [1329, 182] width 111 height 35
type input "08:00"
type input "16:00"
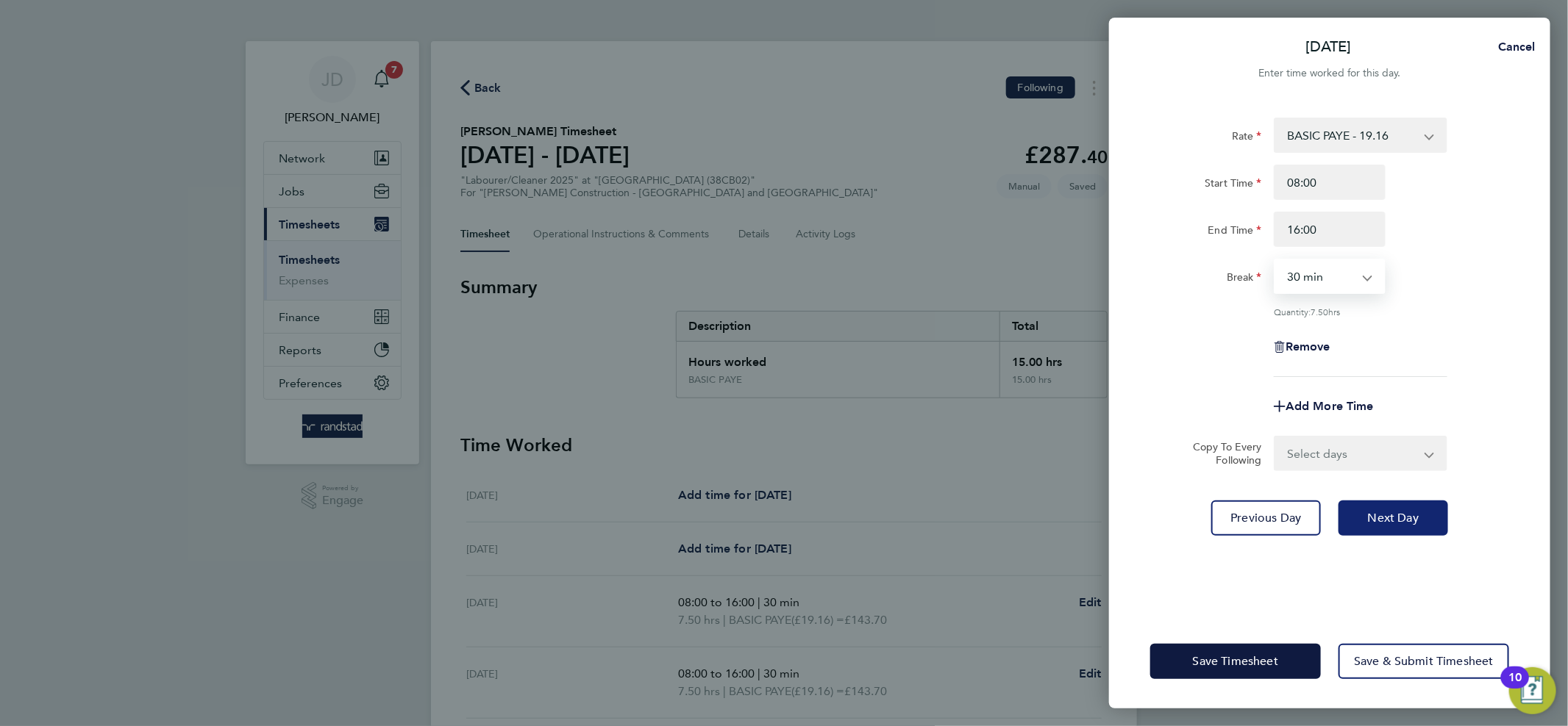
click at [1383, 511] on span "Next Day" at bounding box center [1393, 519] width 51 height 15
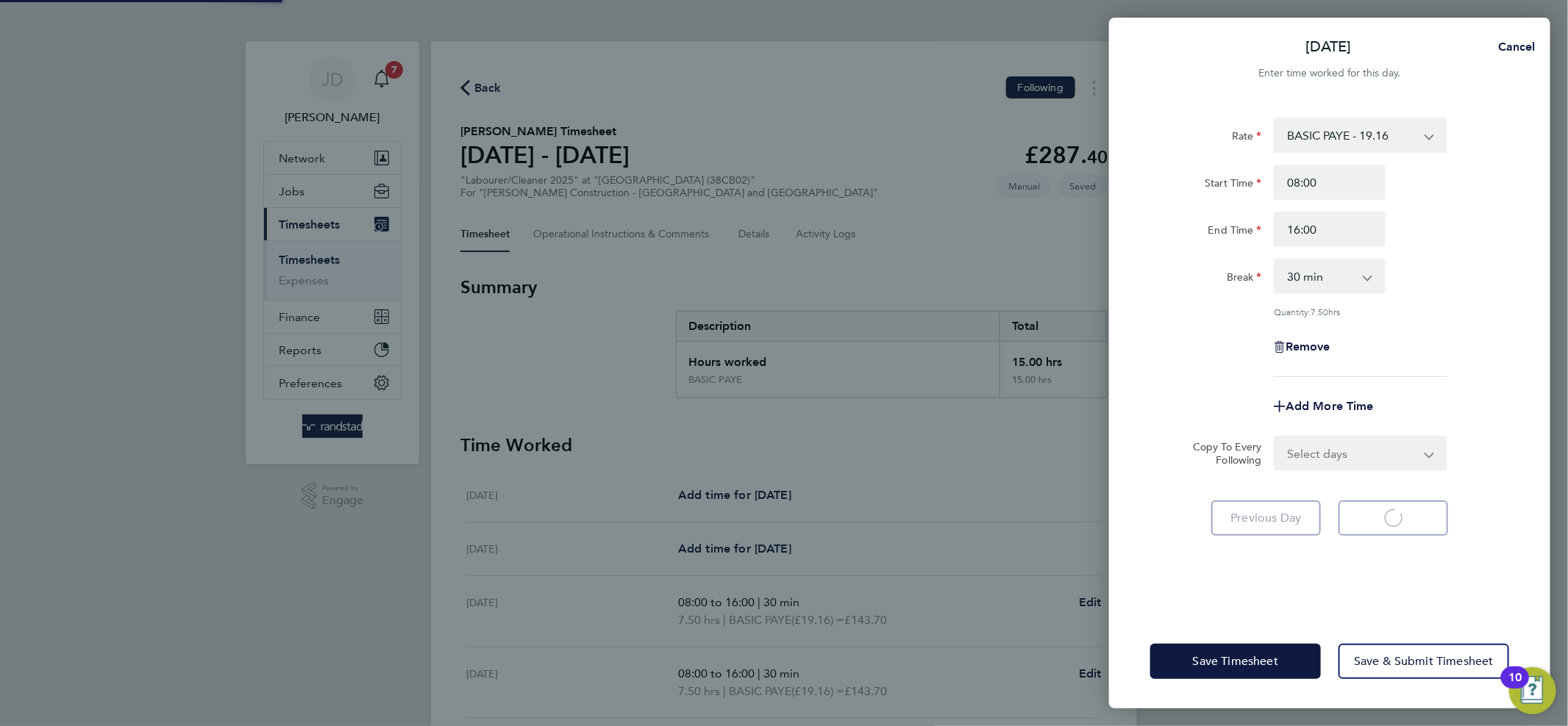
select select "30"
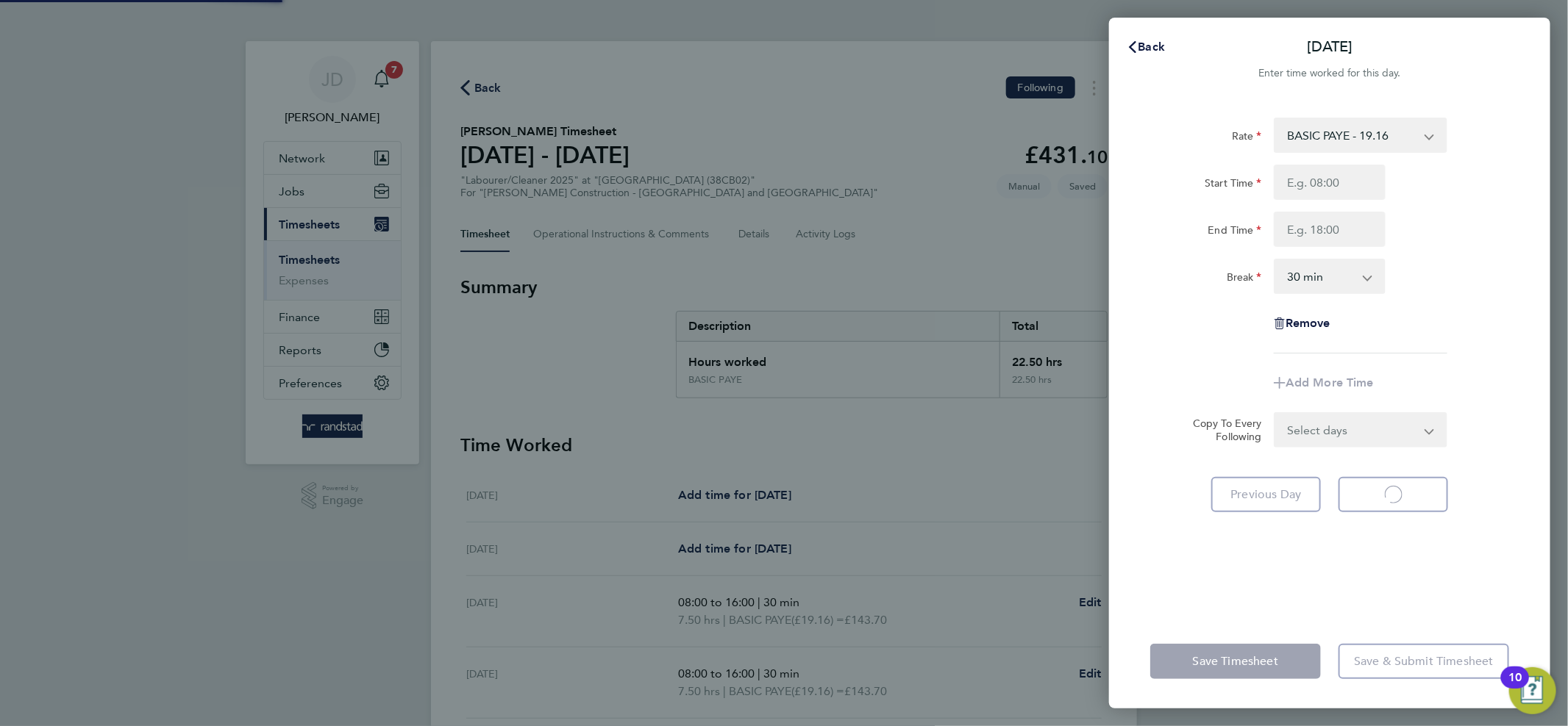
select select "30"
click at [1345, 184] on input "Start Time" at bounding box center [1329, 182] width 111 height 35
type input "08:00"
type input "16:00"
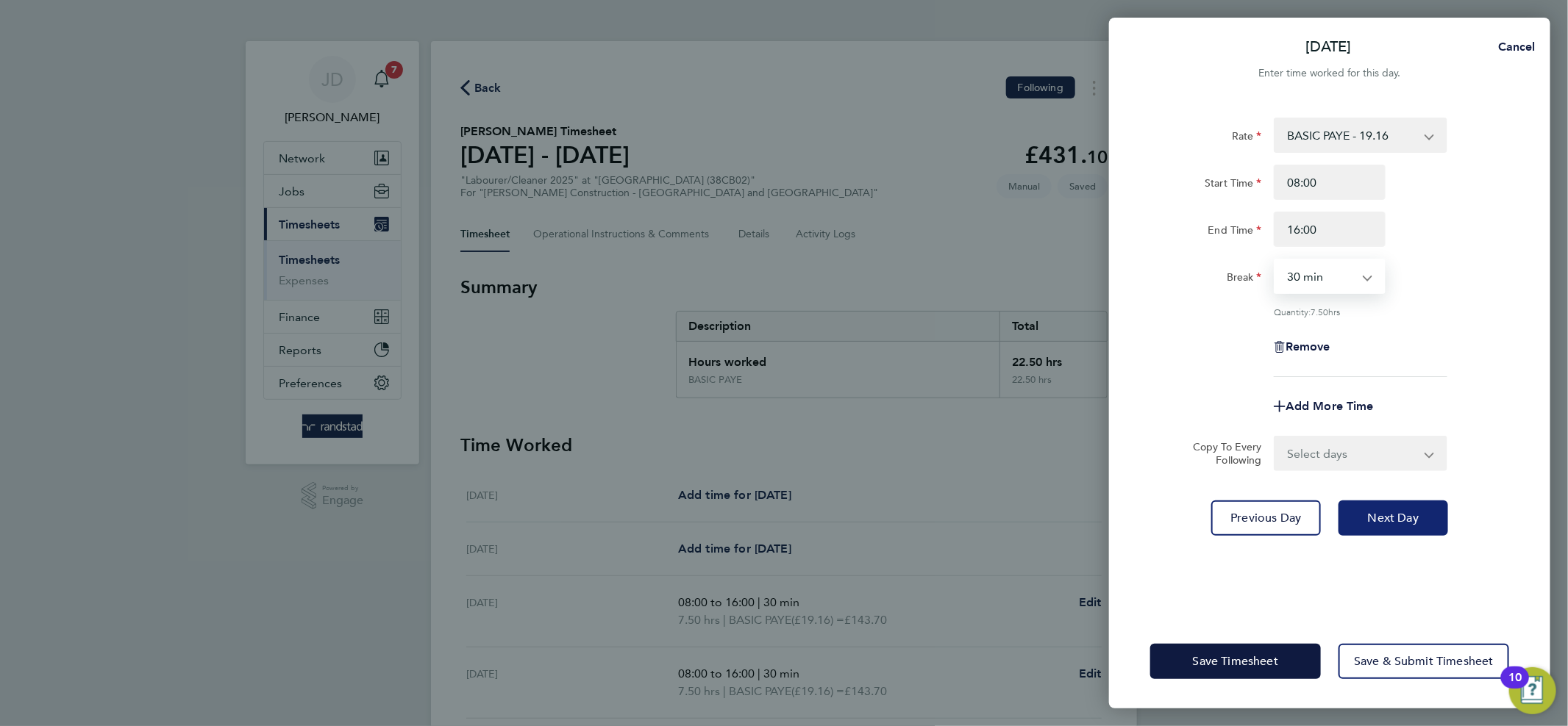
click at [1368, 503] on button "Next Day" at bounding box center [1393, 518] width 109 height 35
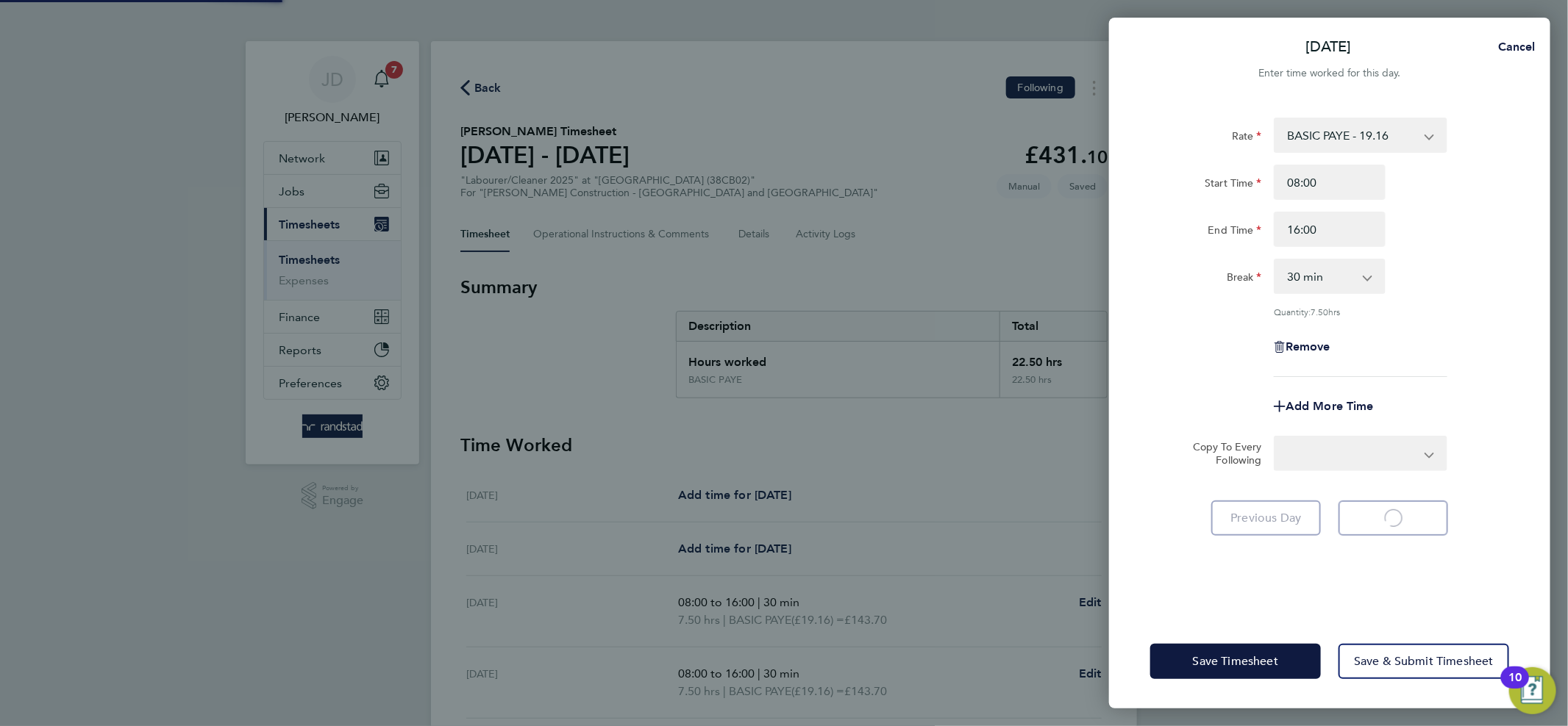
select select "30"
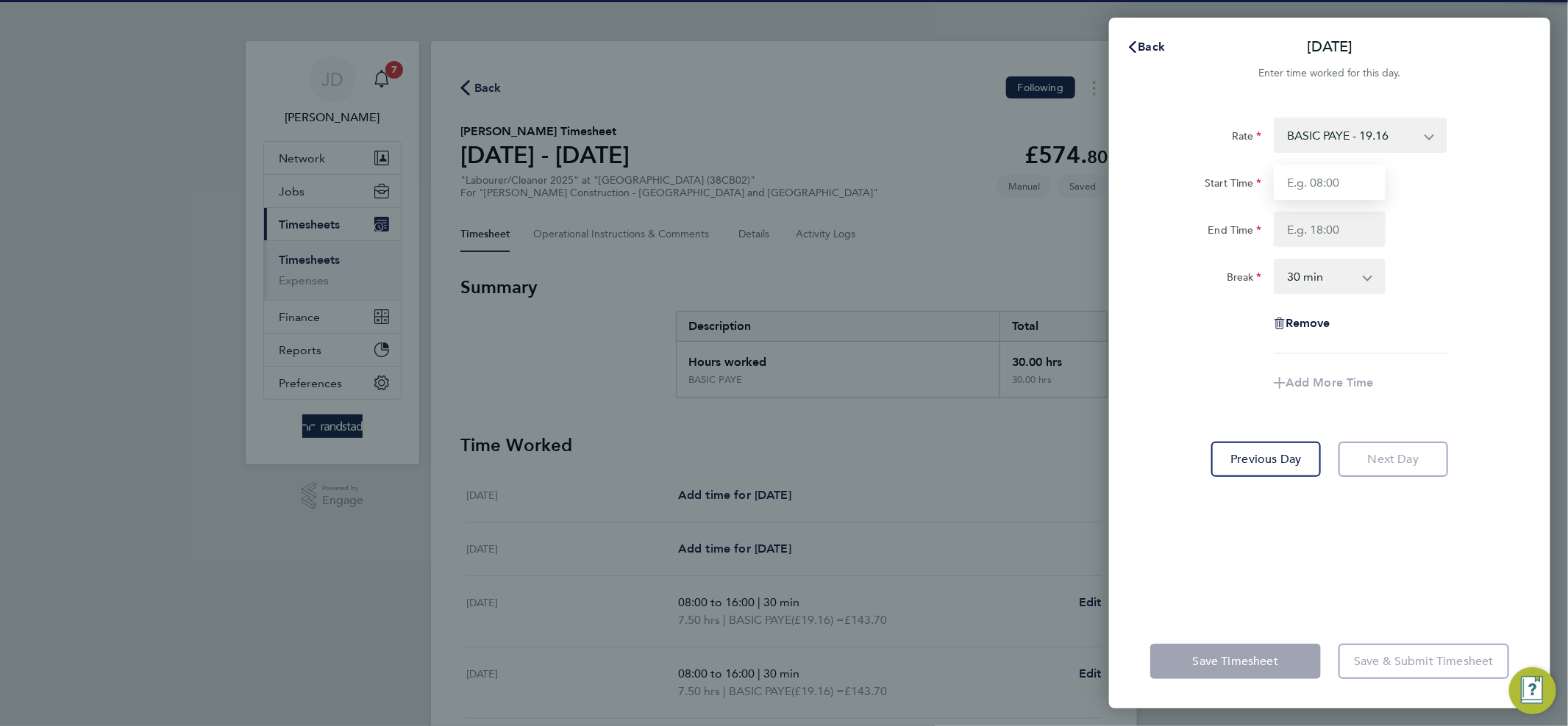
click at [1351, 182] on input "Start Time" at bounding box center [1329, 182] width 111 height 35
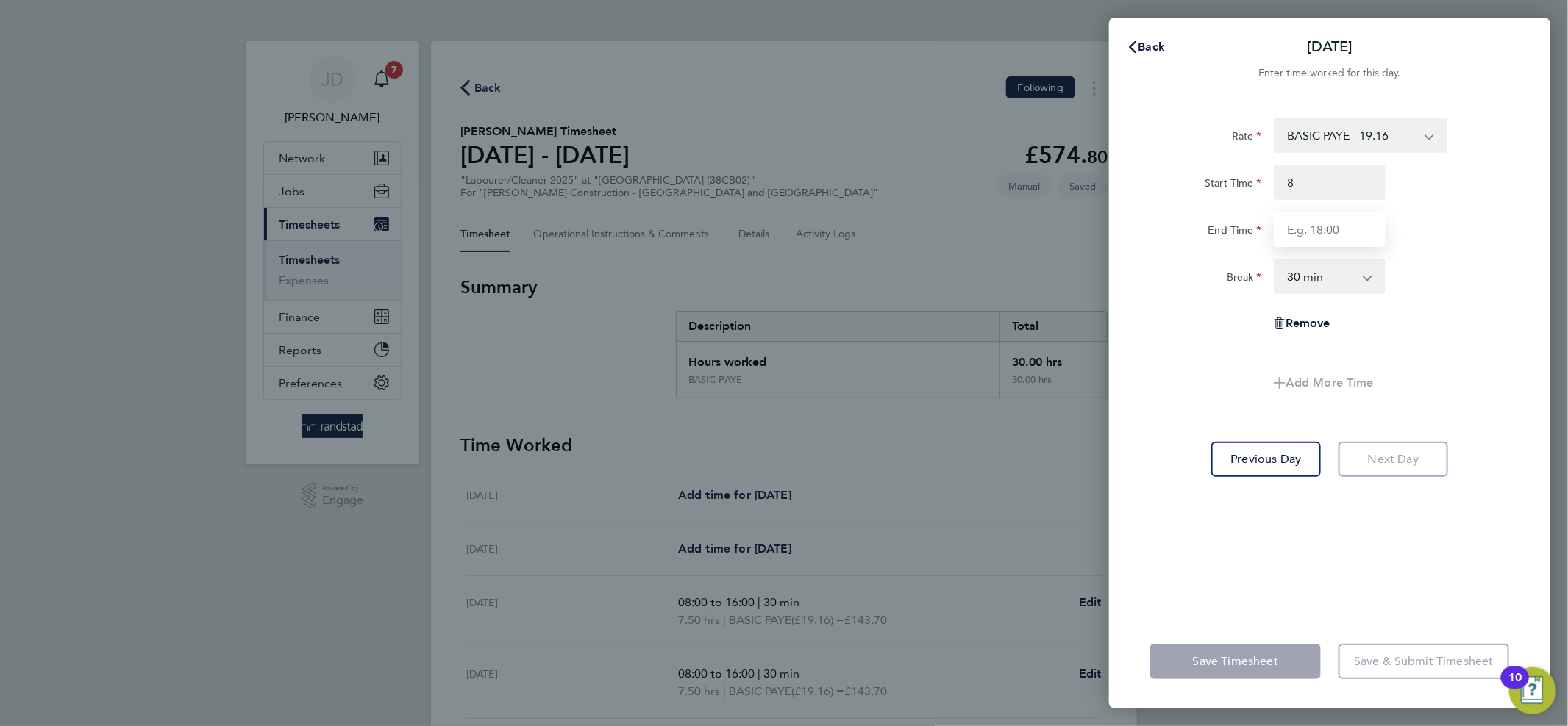
type input "08:00"
type input "16:00"
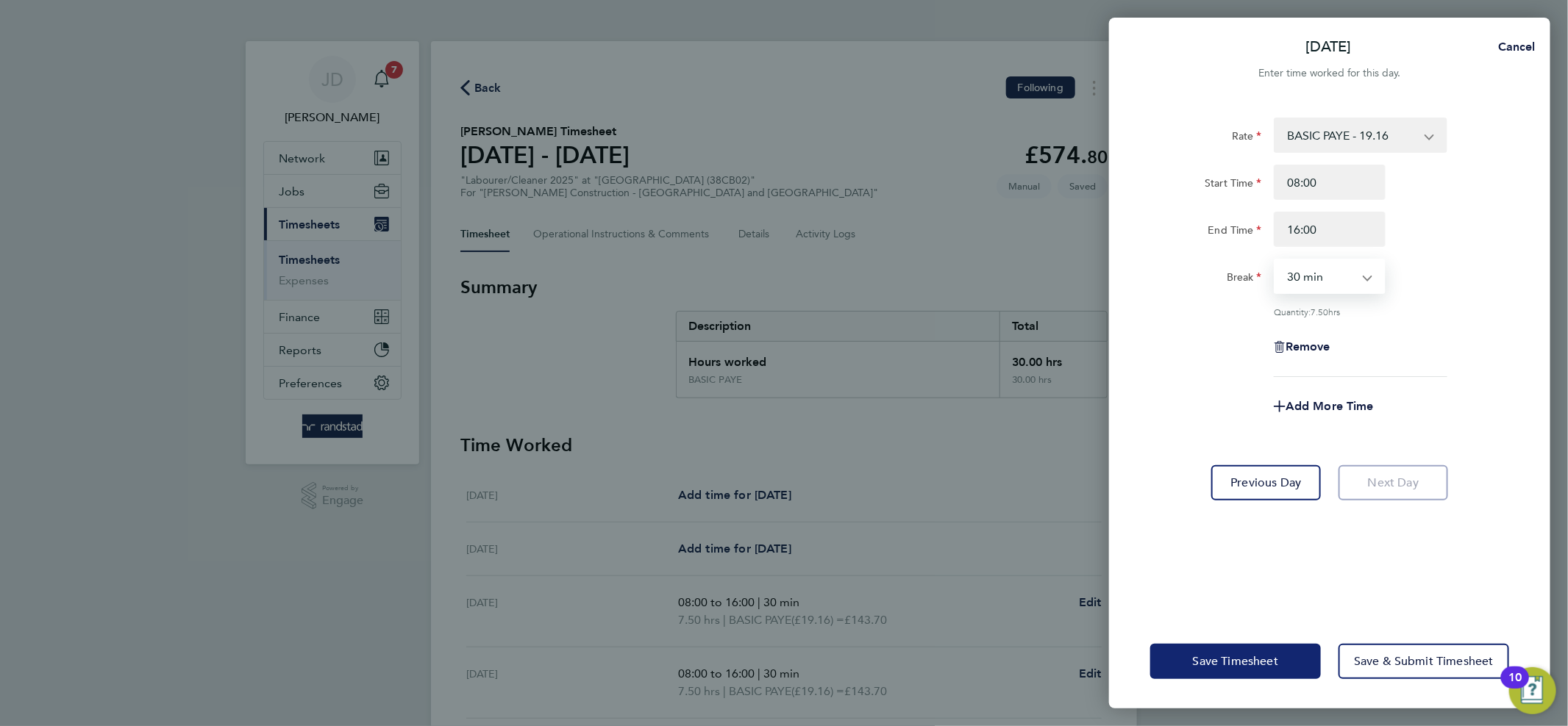
click at [1250, 668] on span "Save Timesheet" at bounding box center [1235, 662] width 85 height 15
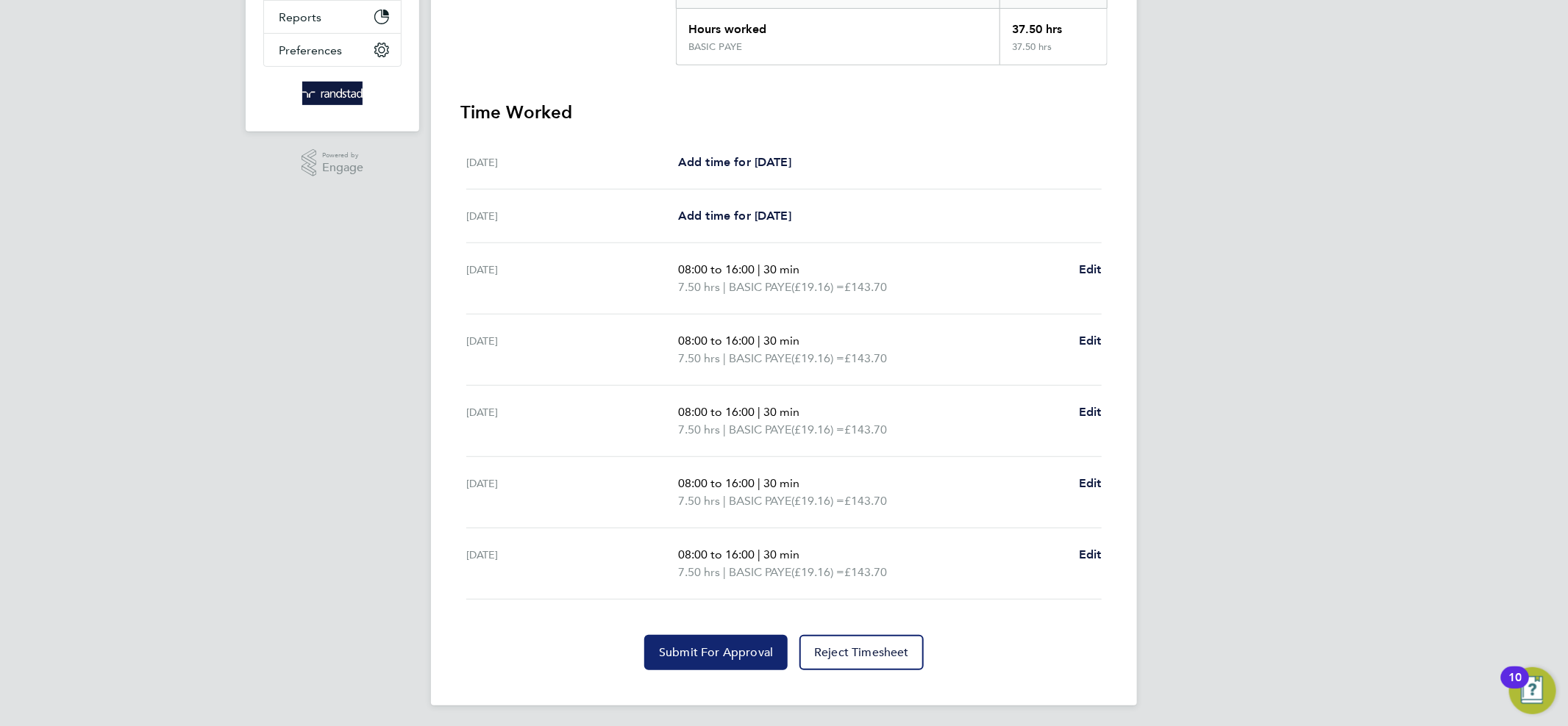
click at [726, 661] on button "Submit For Approval" at bounding box center [716, 652] width 143 height 35
